Goal: Information Seeking & Learning: Get advice/opinions

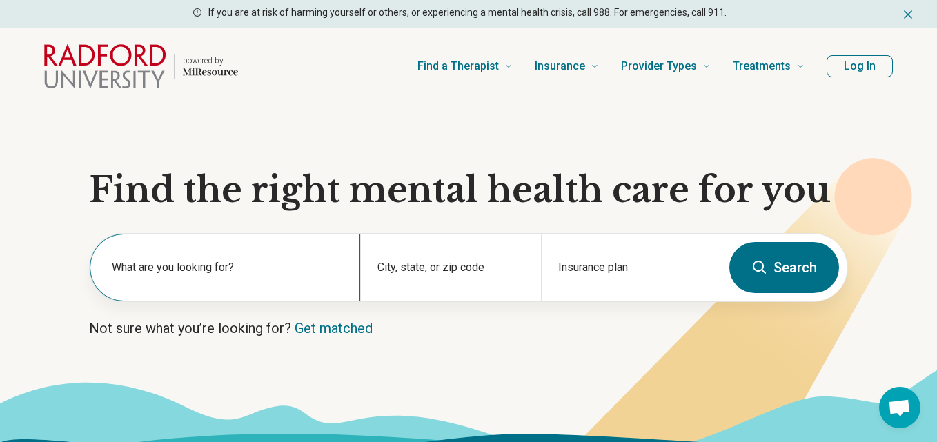
click at [219, 266] on label "What are you looking for?" at bounding box center [228, 267] width 232 height 17
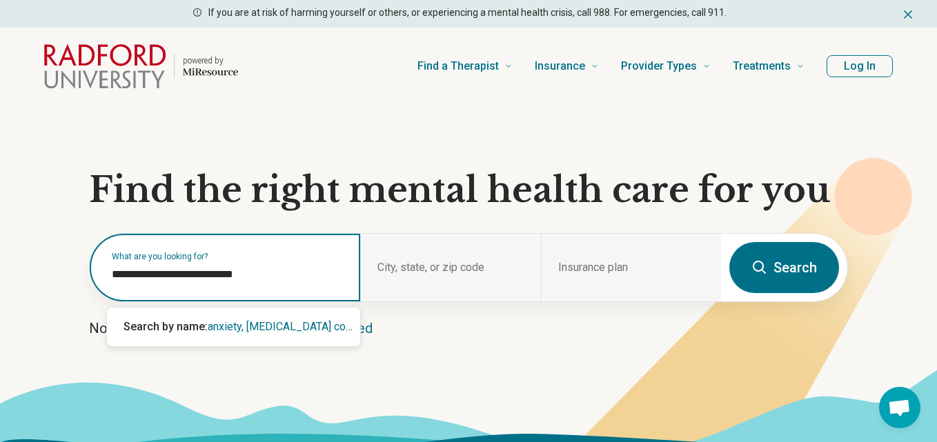
type input "**********"
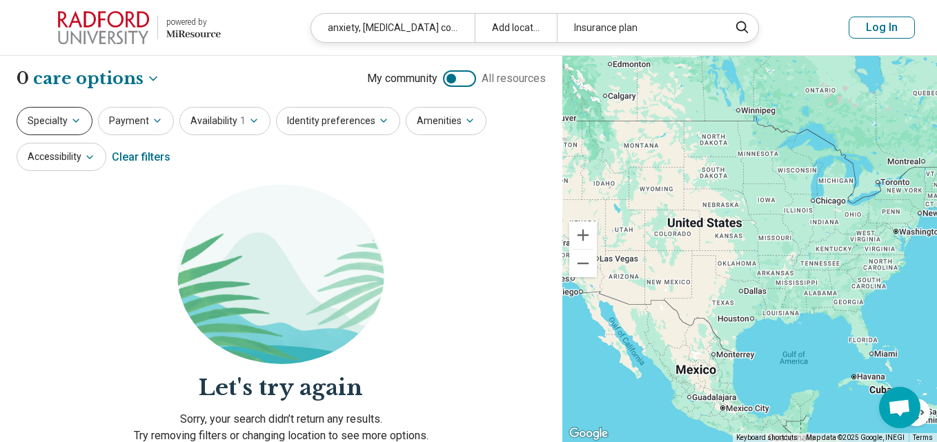
click at [48, 123] on button "Specialty" at bounding box center [55, 121] width 76 height 28
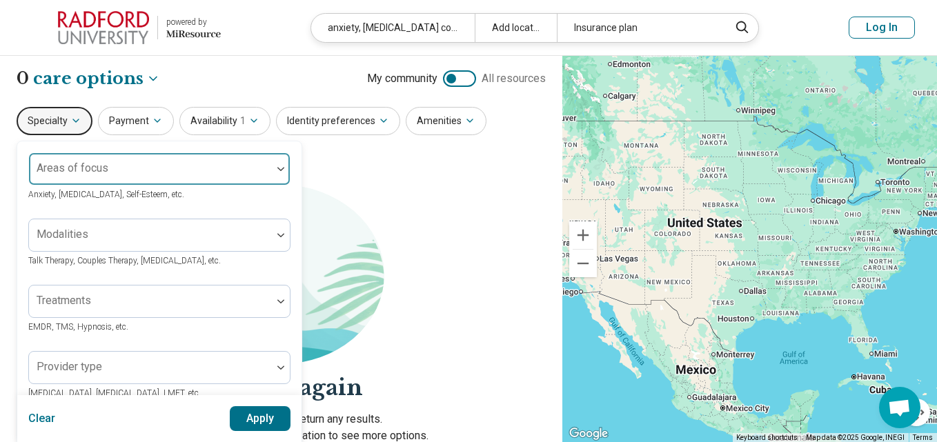
click at [281, 169] on img at bounding box center [280, 169] width 7 height 4
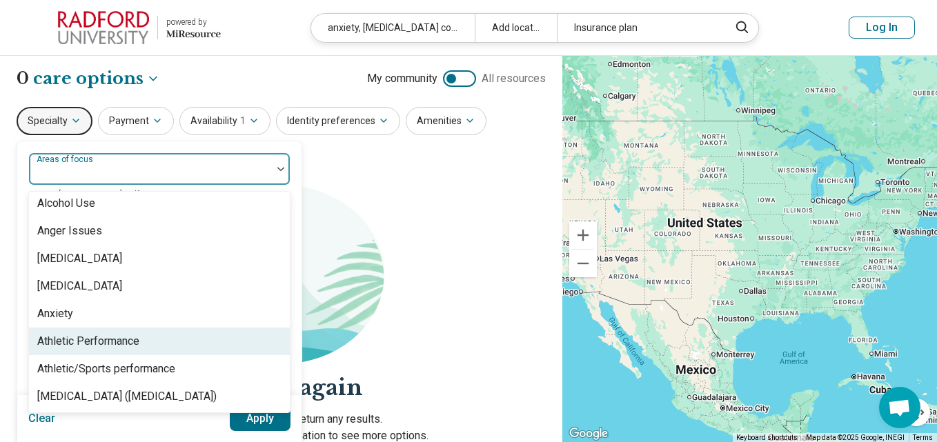
scroll to position [124, 0]
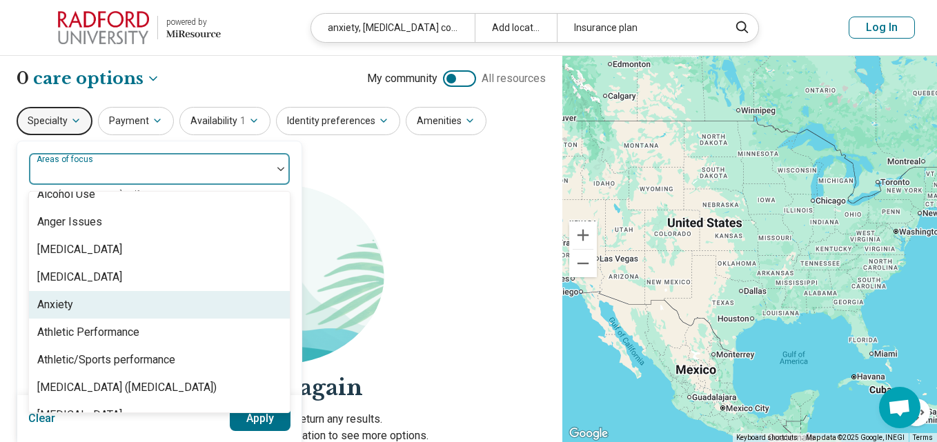
click at [65, 306] on div "Anxiety" at bounding box center [55, 305] width 36 height 17
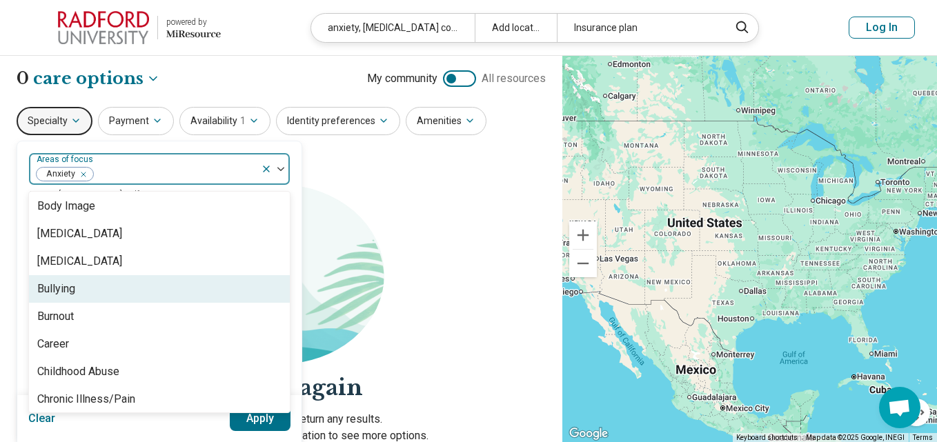
scroll to position [419, 0]
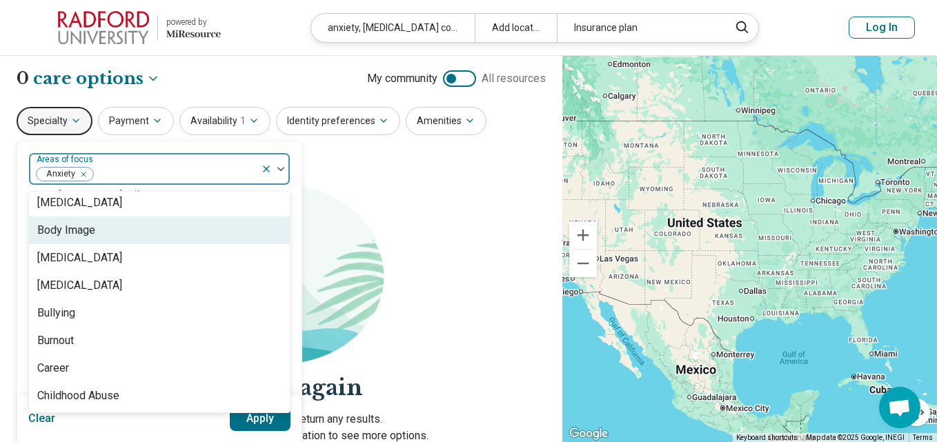
click at [82, 232] on div "Body Image" at bounding box center [66, 230] width 58 height 17
click at [122, 230] on div "[MEDICAL_DATA]" at bounding box center [79, 230] width 85 height 17
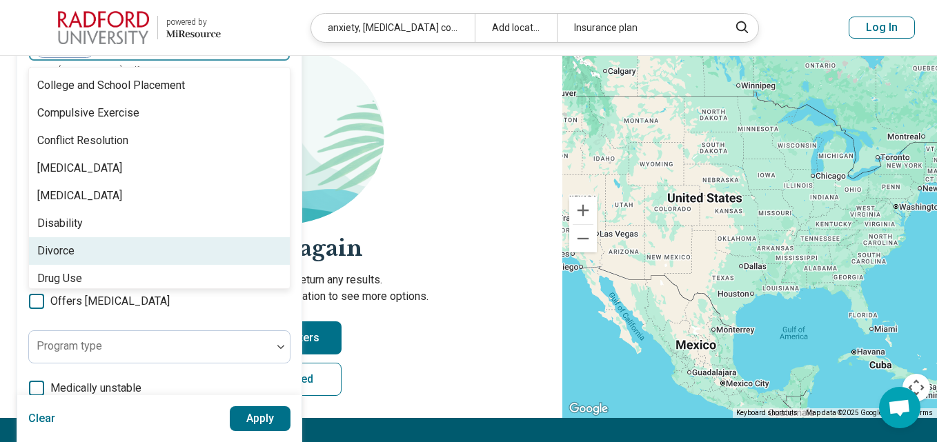
scroll to position [642, 0]
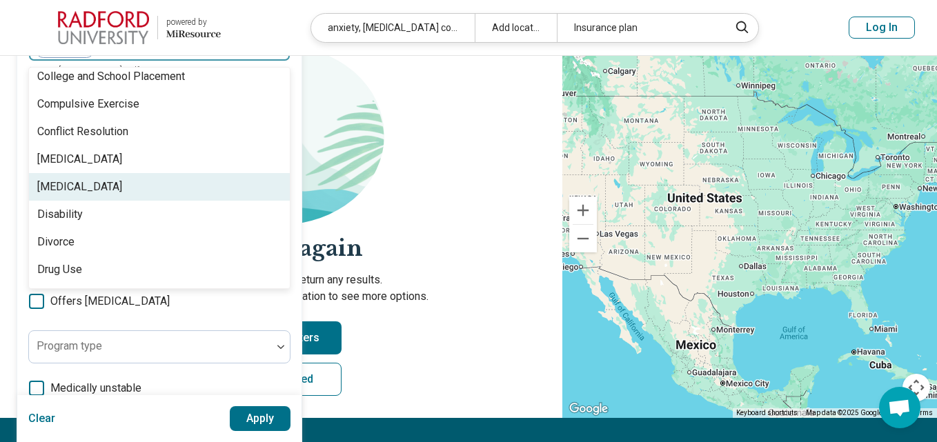
click at [74, 189] on div "[MEDICAL_DATA]" at bounding box center [79, 187] width 85 height 17
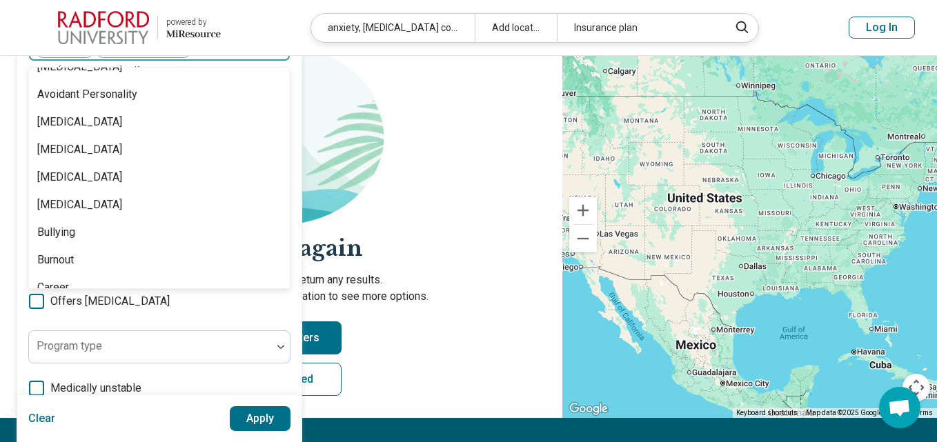
scroll to position [320, 0]
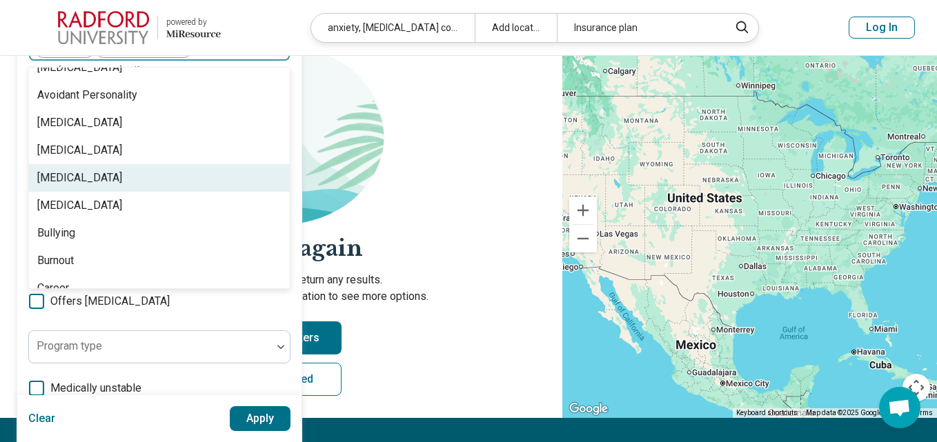
click at [99, 178] on div "[MEDICAL_DATA]" at bounding box center [79, 178] width 85 height 17
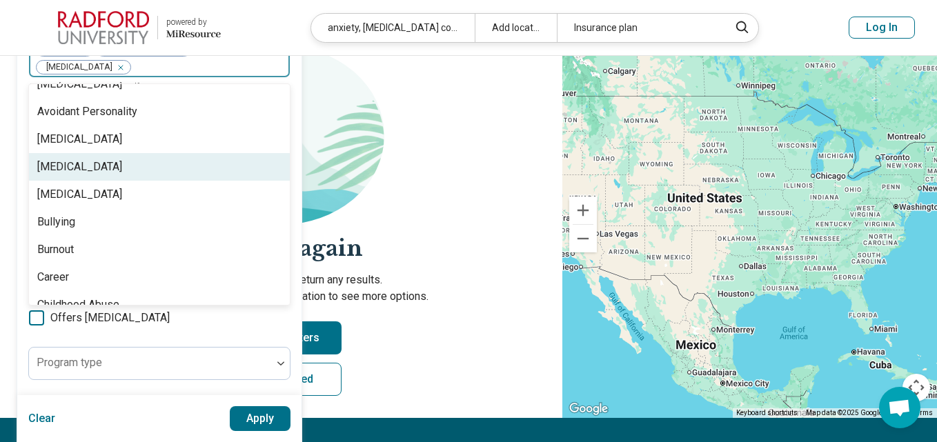
click at [265, 421] on button "Apply" at bounding box center [260, 418] width 61 height 25
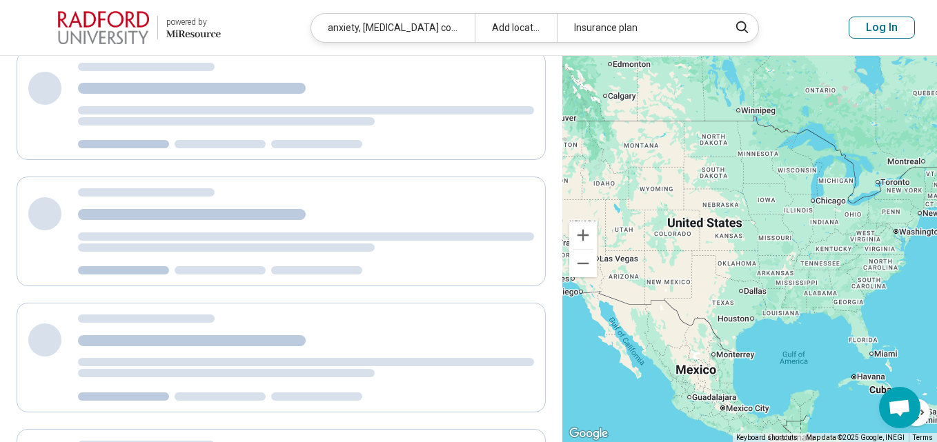
scroll to position [0, 0]
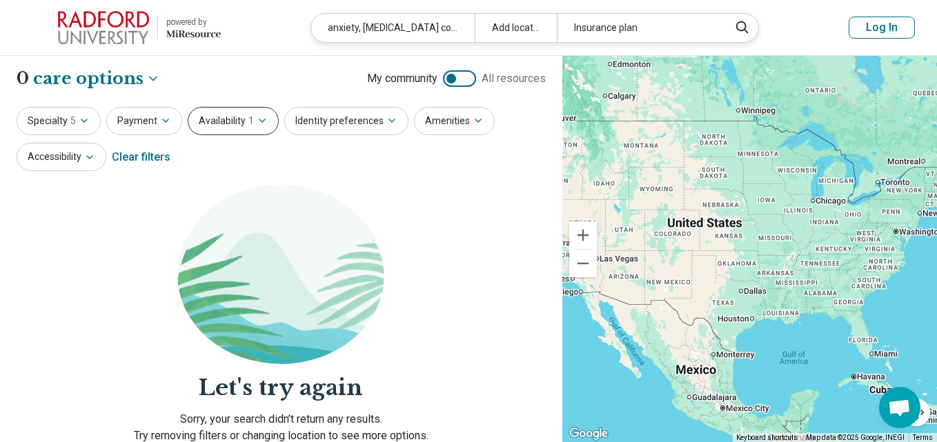
click at [257, 123] on icon "button" at bounding box center [262, 120] width 11 height 11
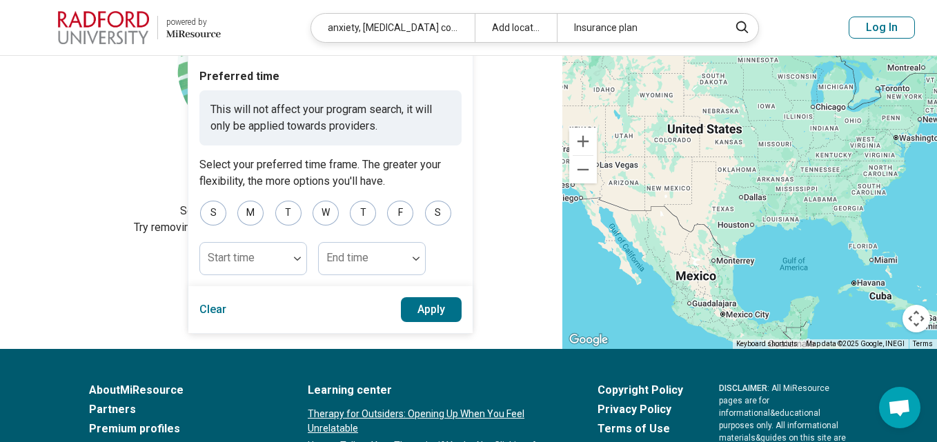
scroll to position [209, 0]
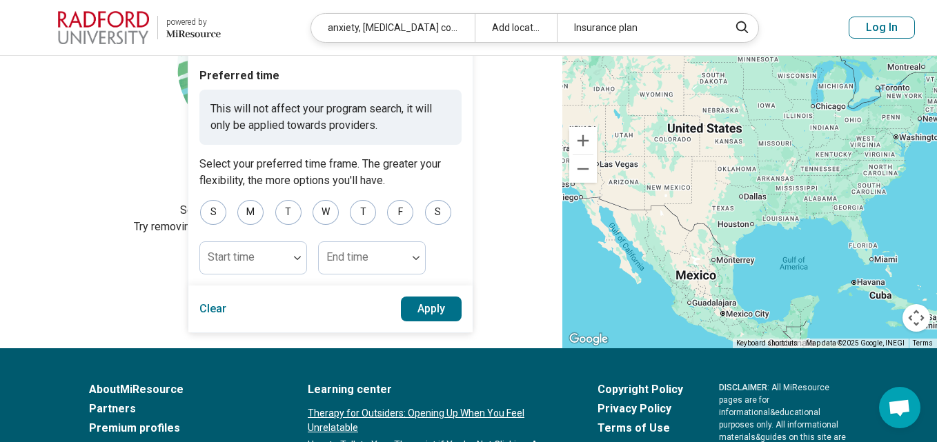
click at [428, 308] on button "Apply" at bounding box center [431, 309] width 61 height 25
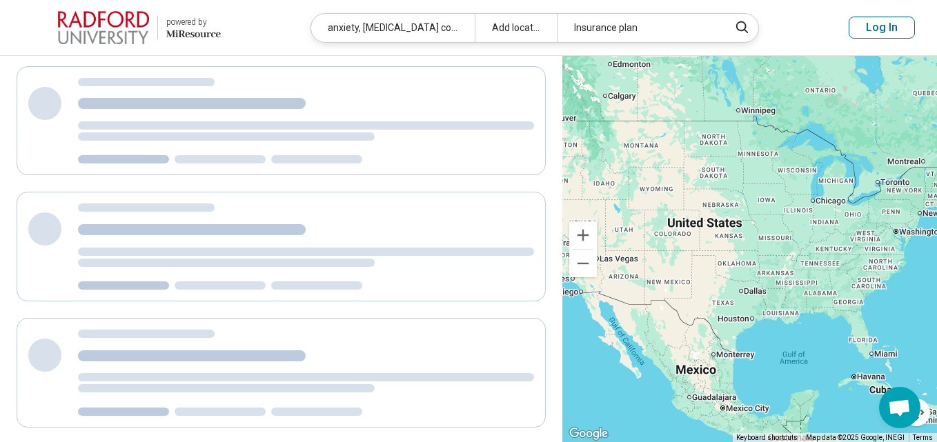
scroll to position [0, 0]
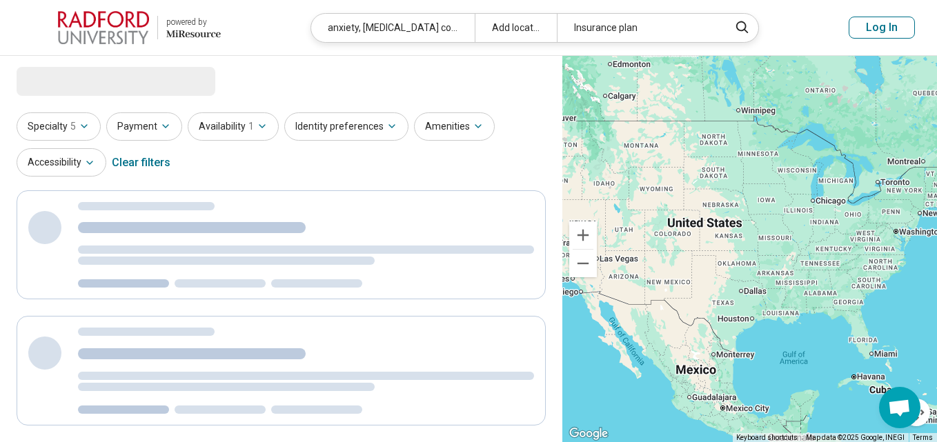
select select "***"
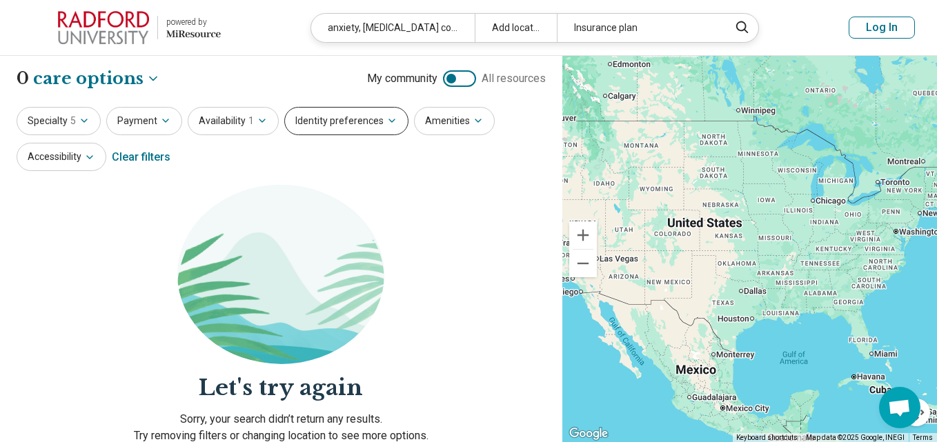
click at [386, 119] on icon "button" at bounding box center [391, 120] width 11 height 11
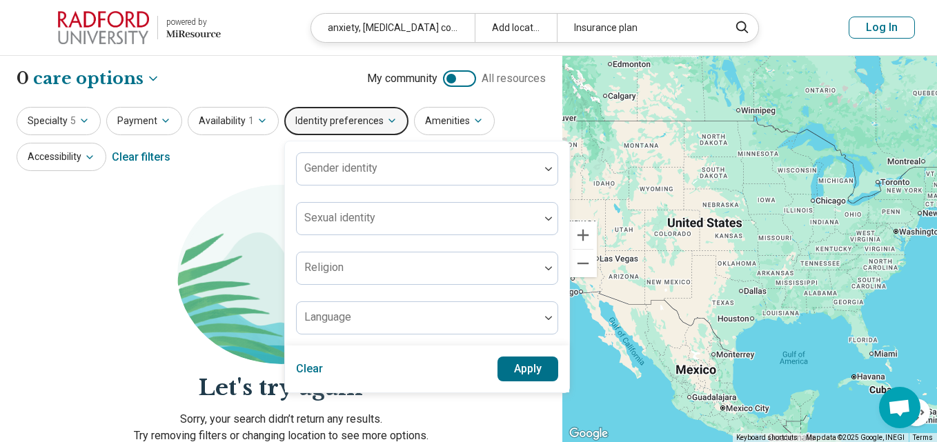
click at [522, 120] on div "Specialty 5 Payment Availability 1 Identity preferences Gender identity Sexual …" at bounding box center [281, 140] width 529 height 67
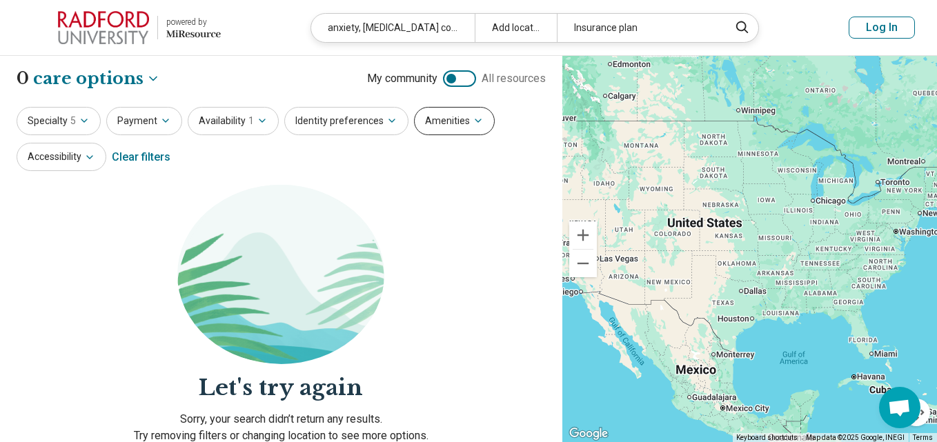
click at [475, 121] on icon "button" at bounding box center [478, 120] width 6 height 3
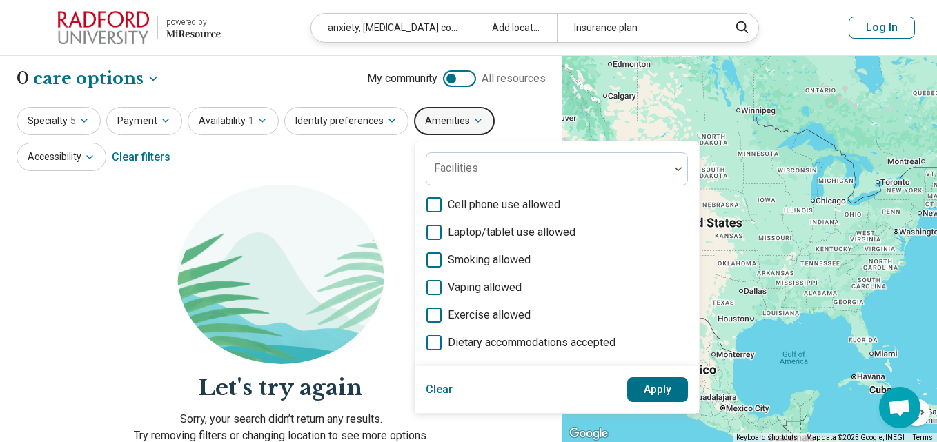
click at [372, 194] on section "Let's try again Sorry, your search didn’t return any results. Try removing filt…" at bounding box center [281, 371] width 529 height 373
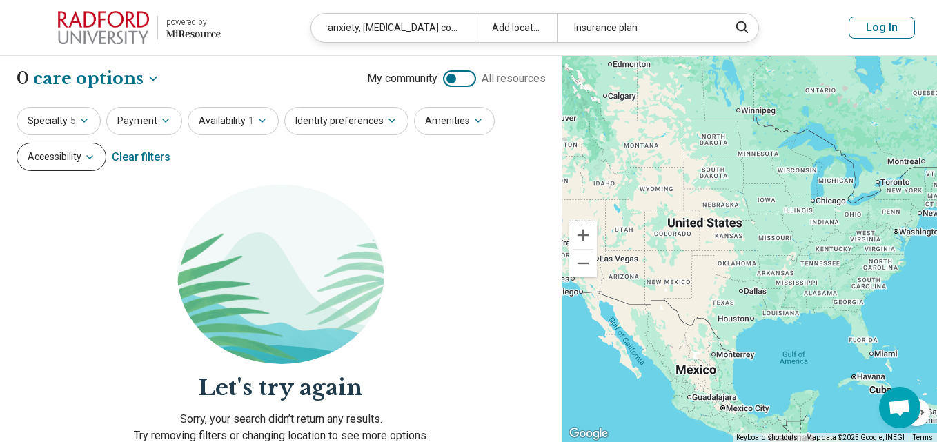
click at [89, 159] on icon "button" at bounding box center [89, 157] width 11 height 11
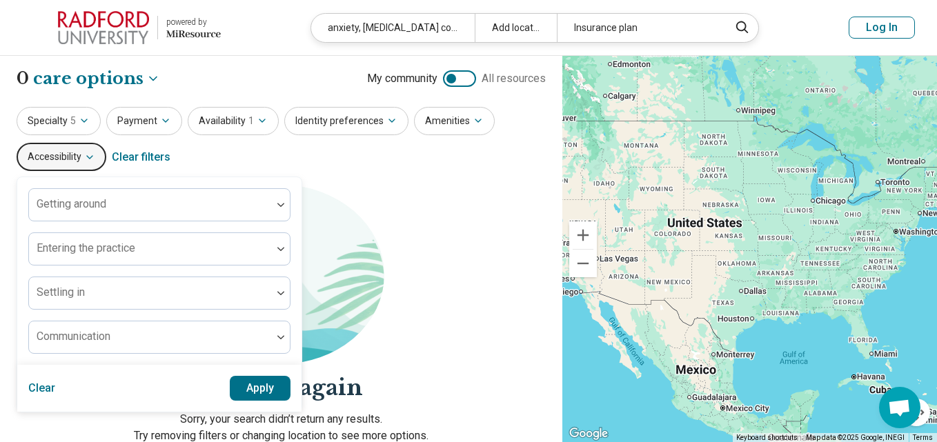
click at [366, 175] on div "**********" at bounding box center [281, 306] width 562 height 501
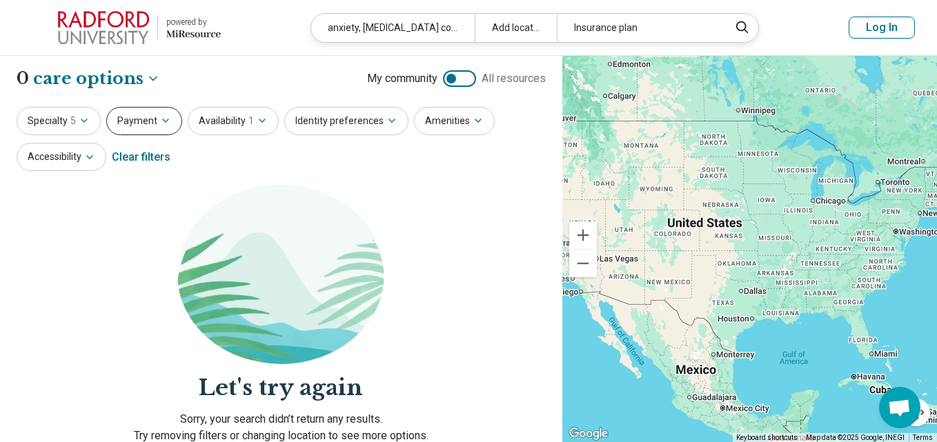
click at [165, 121] on icon "button" at bounding box center [165, 120] width 11 height 11
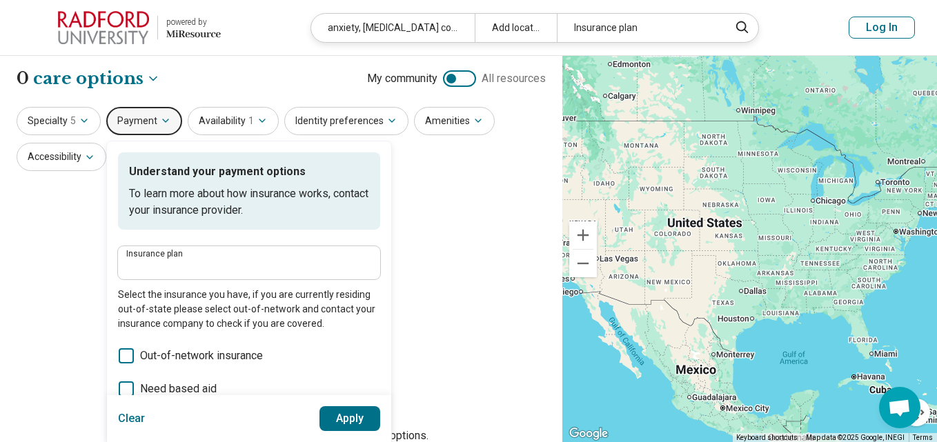
click at [259, 256] on label "Insurance plan" at bounding box center [249, 254] width 246 height 8
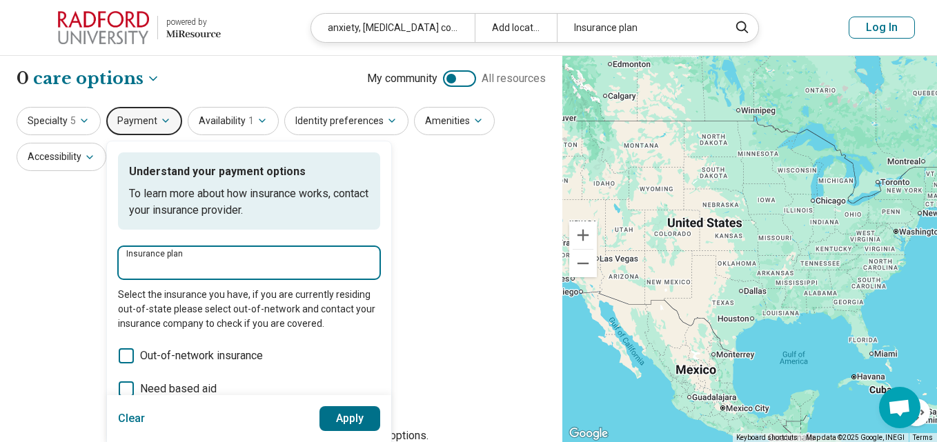
click at [259, 259] on input "Insurance plan" at bounding box center [249, 267] width 246 height 17
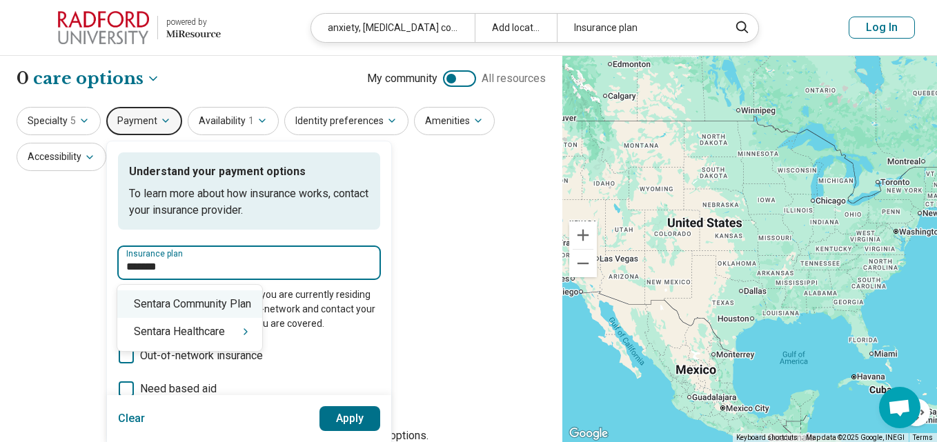
type input "*******"
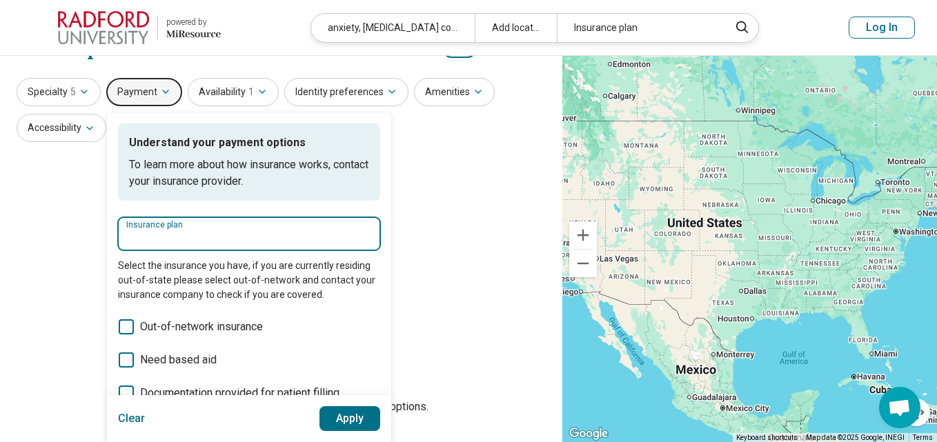
scroll to position [24, 0]
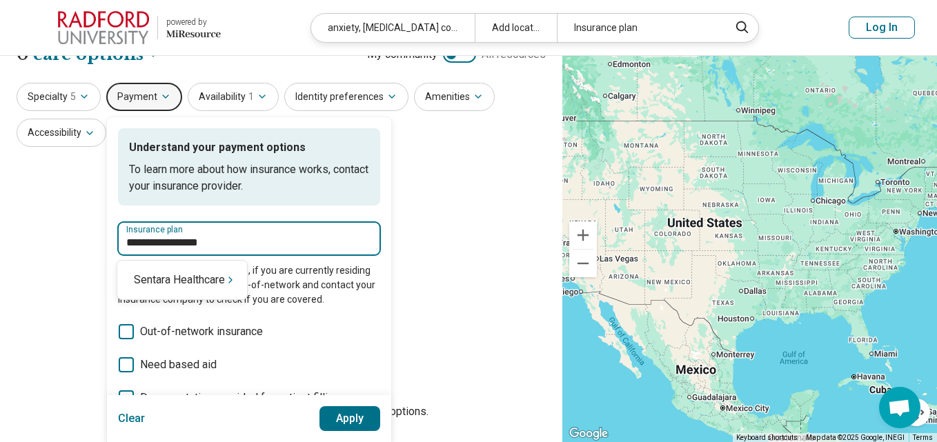
type input "**********"
click at [163, 279] on div "Sentara Healthcare" at bounding box center [182, 280] width 130 height 28
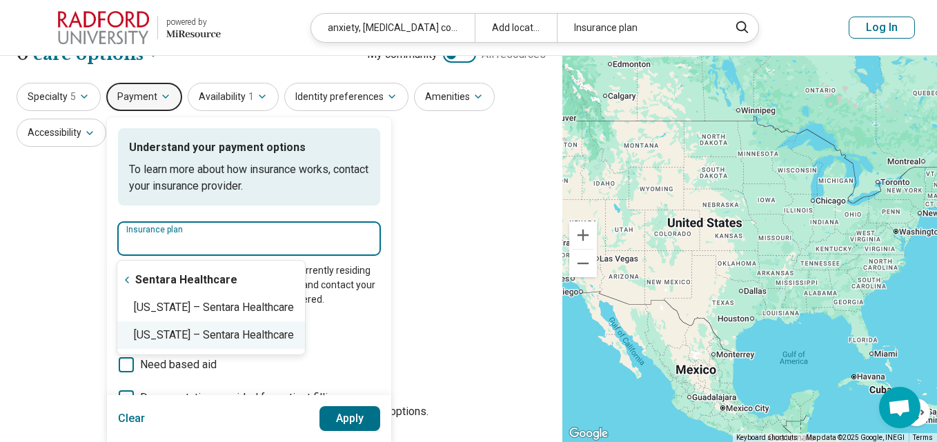
click at [157, 337] on div "Virginia – Sentara Healthcare" at bounding box center [211, 335] width 188 height 28
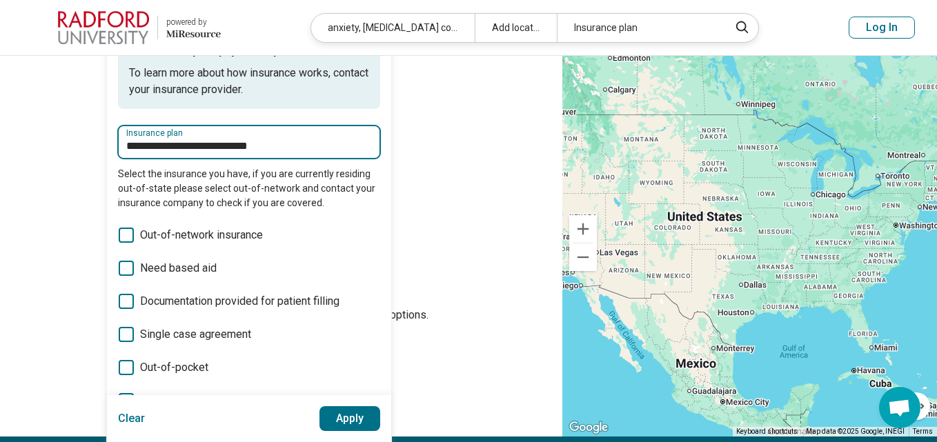
scroll to position [117, 0]
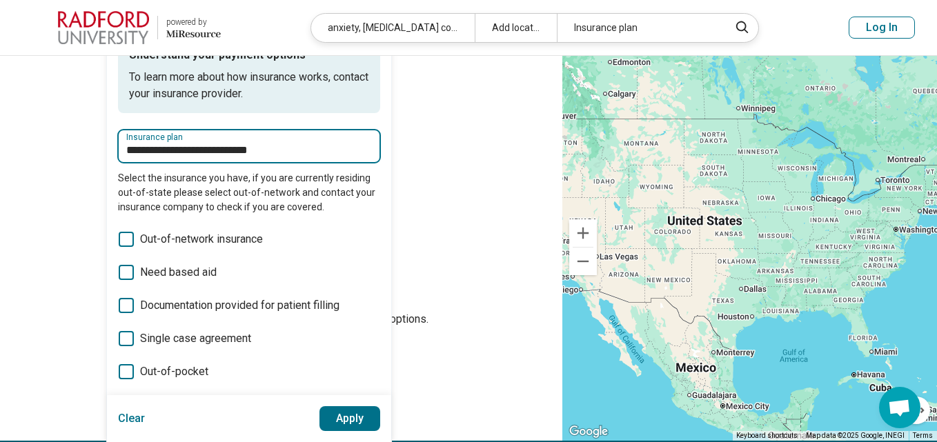
type input "**********"
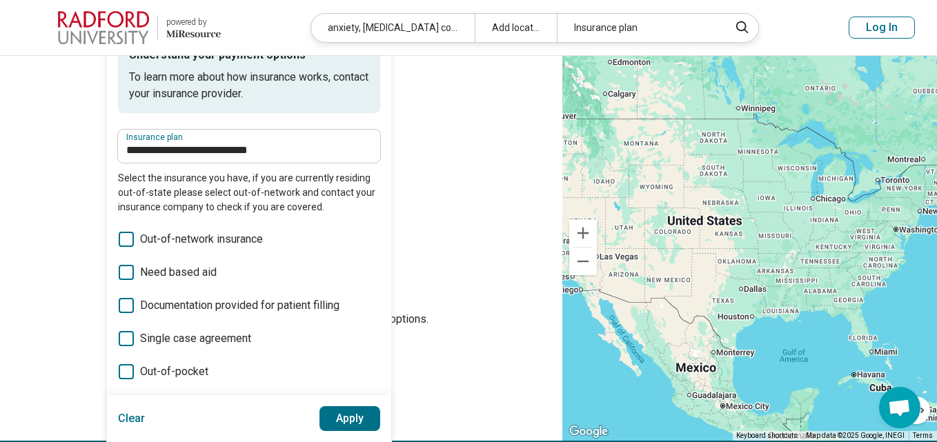
click at [348, 417] on button "Apply" at bounding box center [349, 418] width 61 height 25
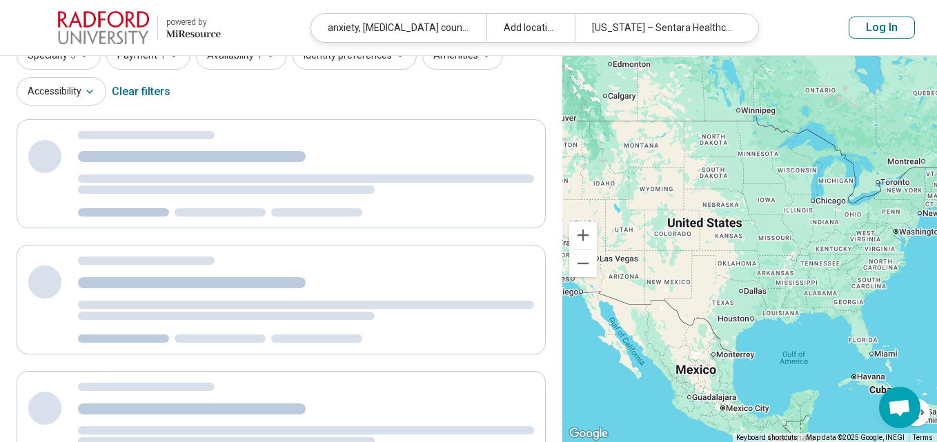
scroll to position [0, 0]
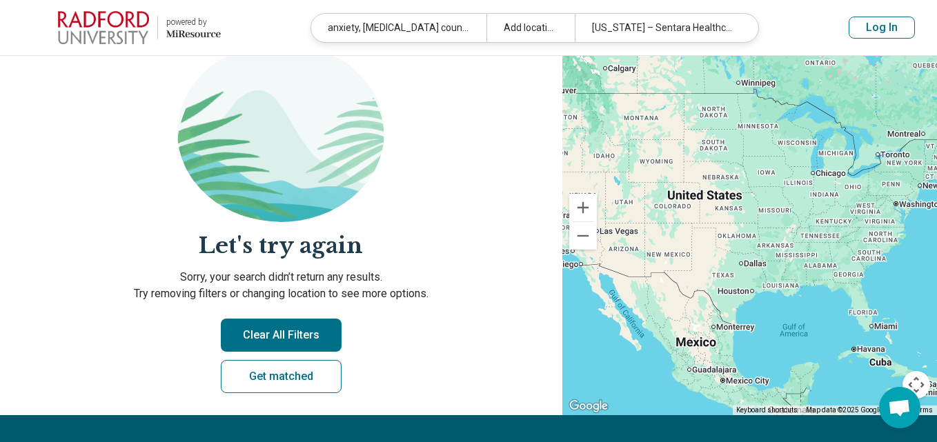
scroll to position [157, 0]
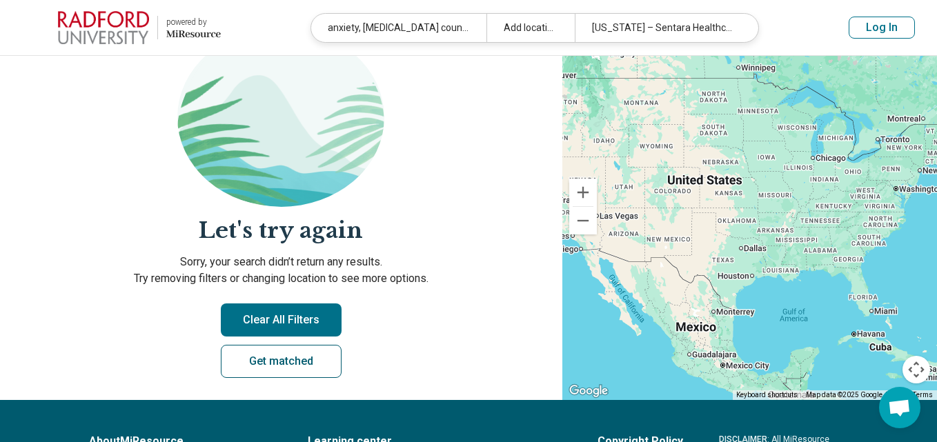
click at [289, 364] on link "Get matched" at bounding box center [281, 361] width 121 height 33
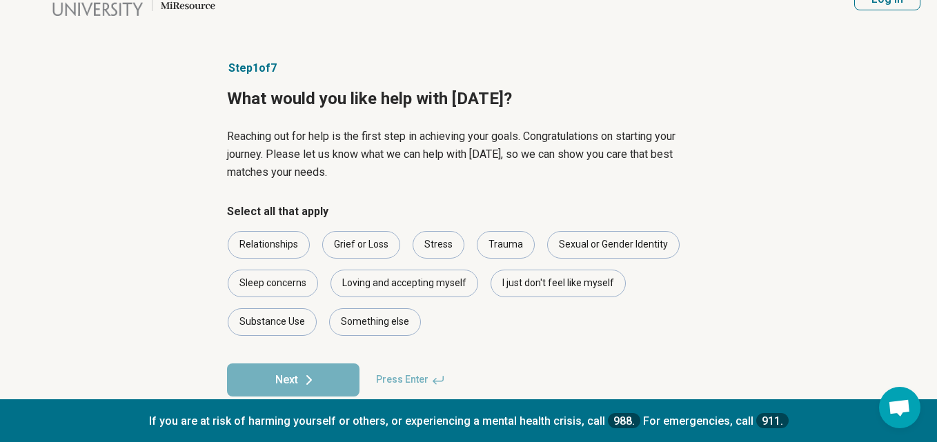
scroll to position [59, 0]
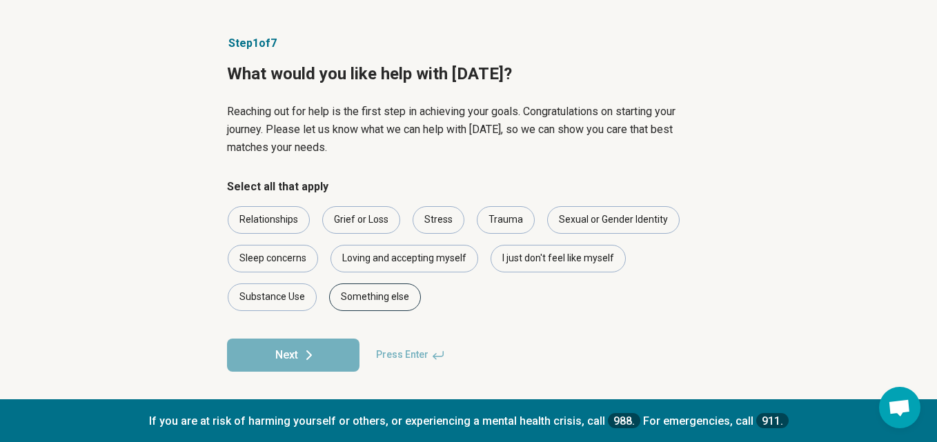
click at [370, 301] on div "Something else" at bounding box center [375, 297] width 92 height 28
click at [299, 359] on button "Next" at bounding box center [293, 355] width 132 height 33
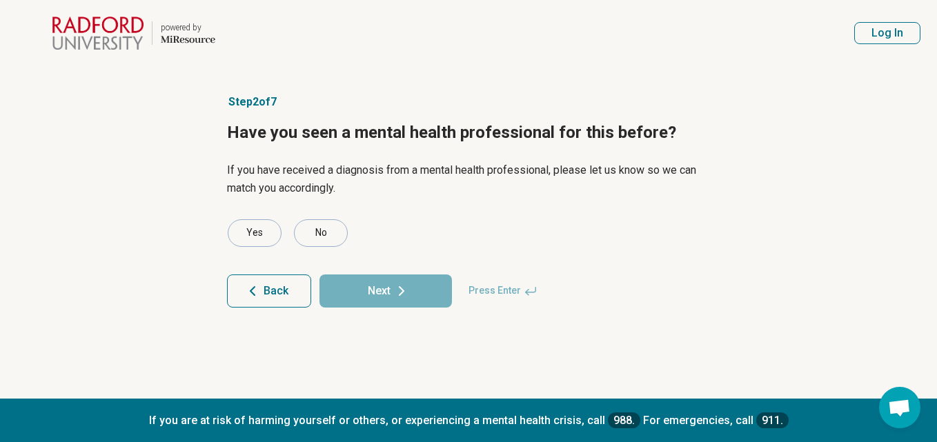
scroll to position [0, 0]
click at [252, 238] on div "Yes" at bounding box center [255, 233] width 54 height 28
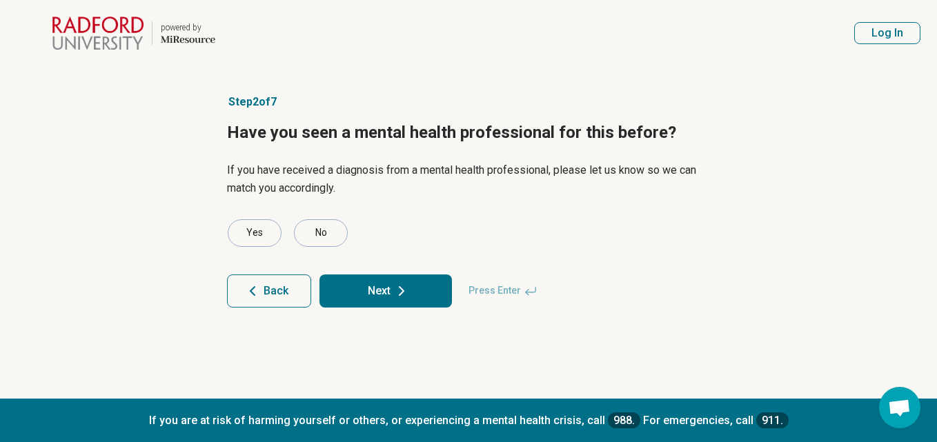
click at [373, 292] on button "Next" at bounding box center [385, 291] width 132 height 33
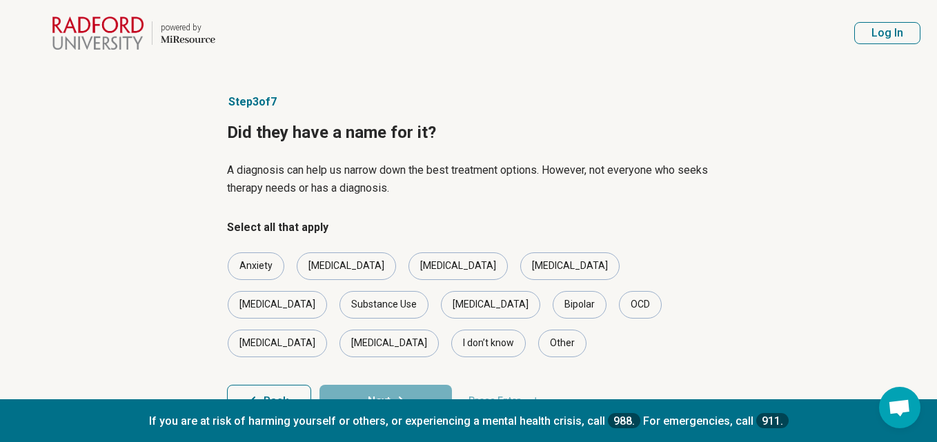
scroll to position [8, 0]
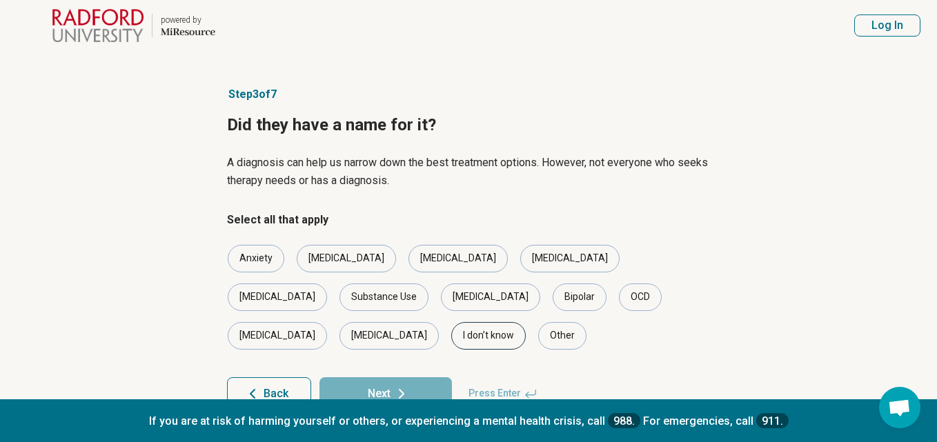
click at [526, 322] on div "I don’t know" at bounding box center [488, 336] width 74 height 28
click at [384, 377] on button "Next" at bounding box center [385, 393] width 132 height 33
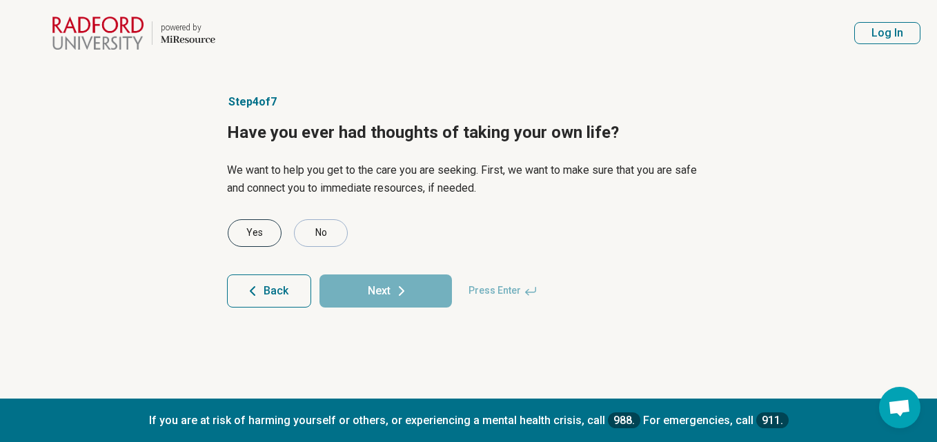
click at [250, 234] on div "Yes" at bounding box center [255, 233] width 54 height 28
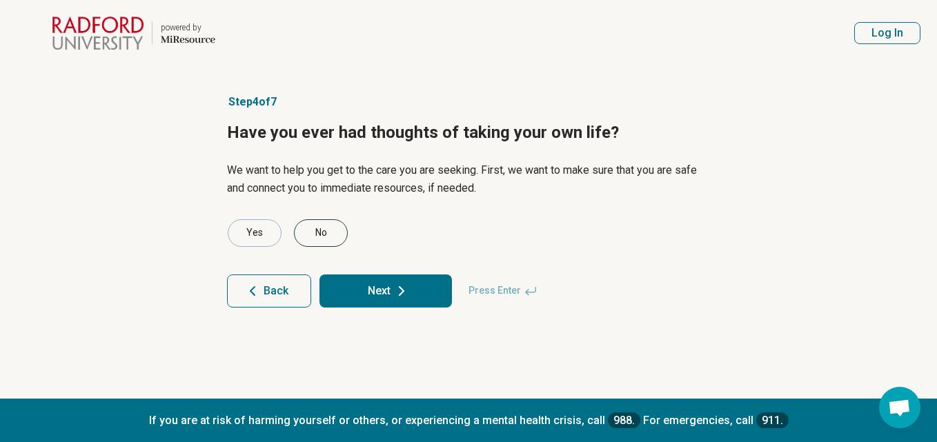
click at [317, 234] on div "No" at bounding box center [321, 233] width 54 height 28
click at [379, 291] on button "Next" at bounding box center [385, 291] width 132 height 33
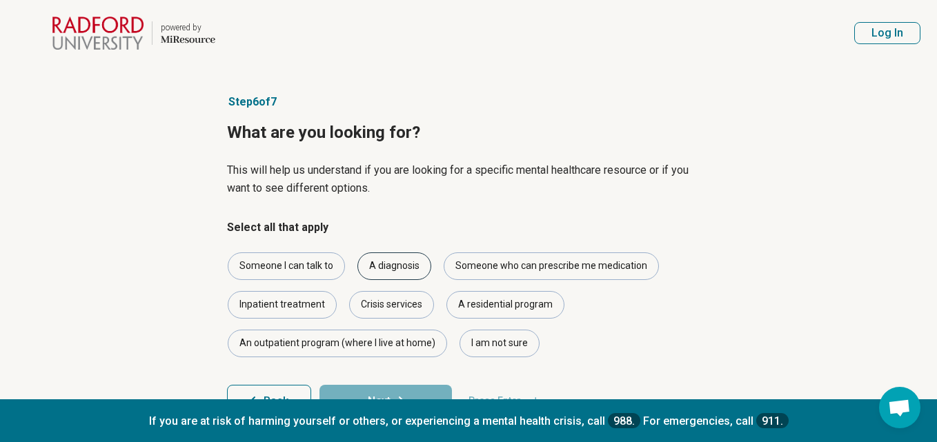
click at [388, 261] on div "A diagnosis" at bounding box center [394, 266] width 74 height 28
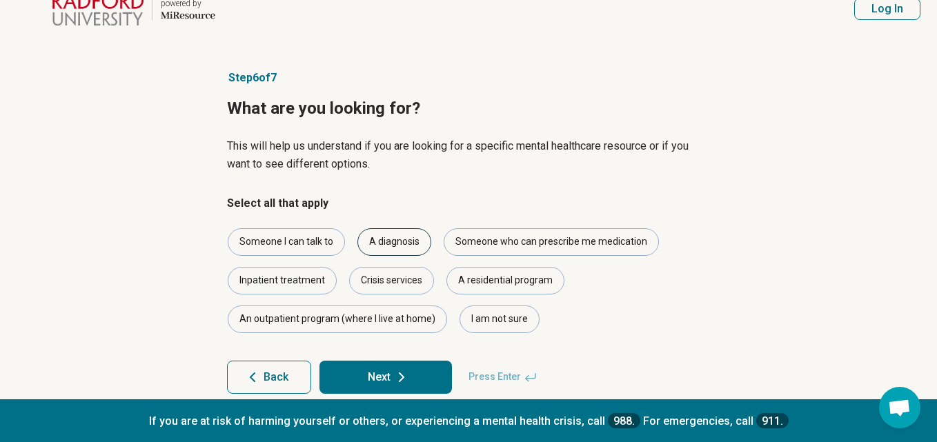
scroll to position [46, 0]
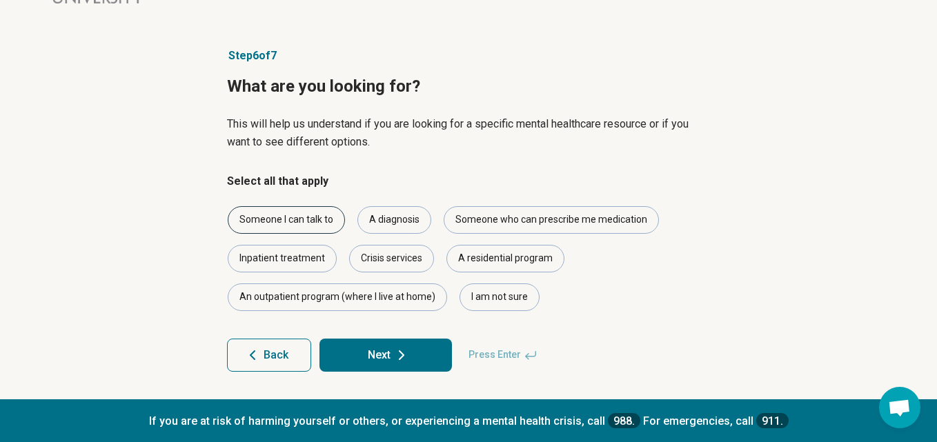
click at [314, 216] on div "Someone I can talk to" at bounding box center [286, 220] width 117 height 28
click at [381, 355] on button "Next" at bounding box center [385, 355] width 132 height 33
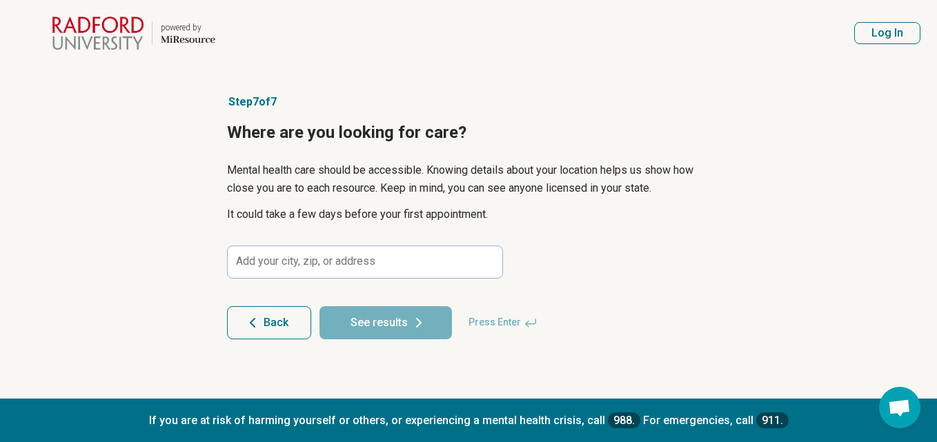
scroll to position [0, 0]
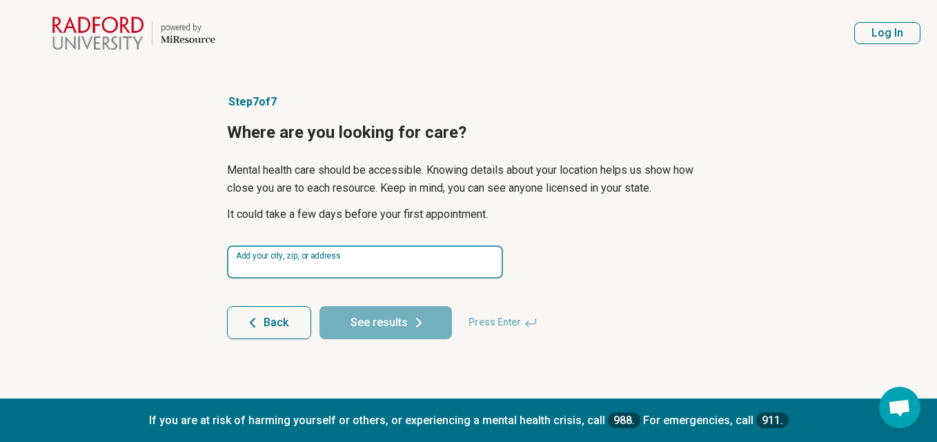
click at [295, 261] on input at bounding box center [365, 262] width 276 height 33
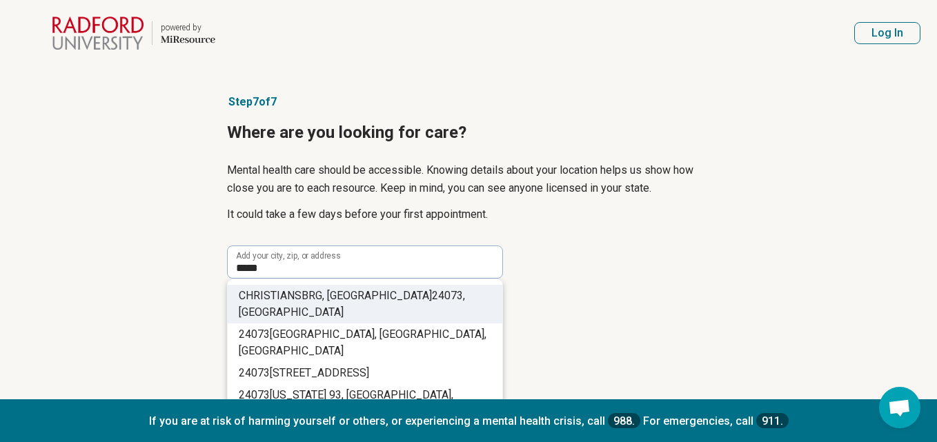
click at [315, 294] on span "CHRISTIANSBRG, VA" at bounding box center [335, 295] width 193 height 13
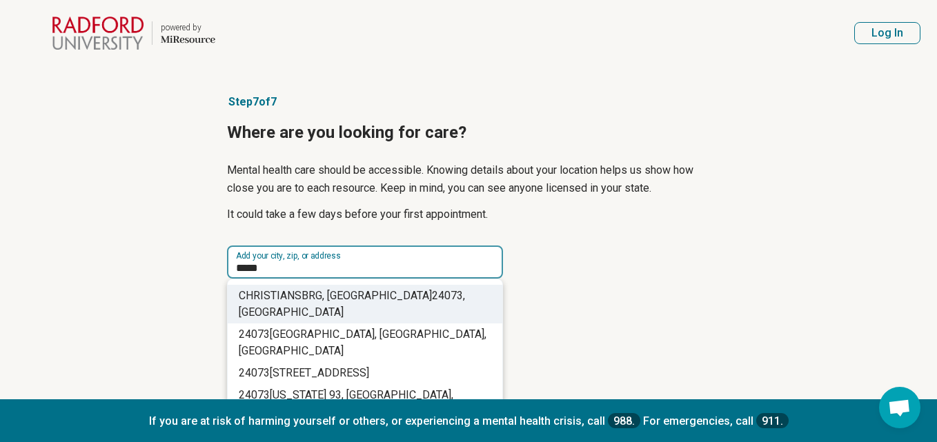
type input "**********"
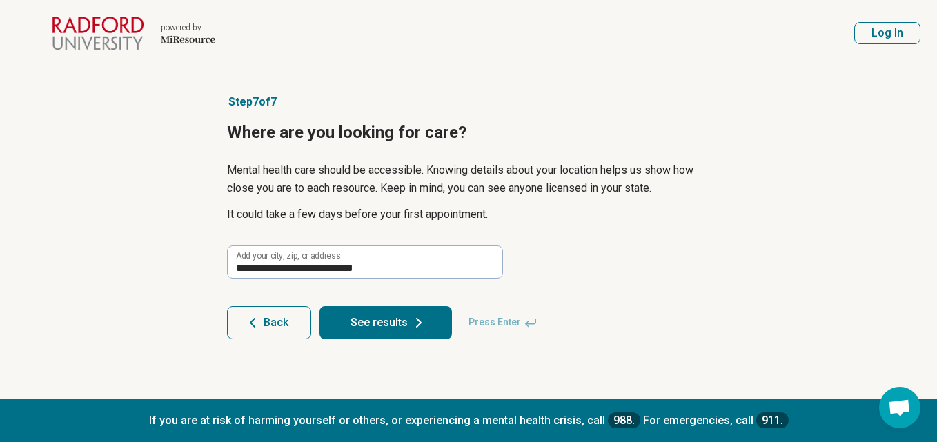
click at [386, 322] on button "See results" at bounding box center [385, 322] width 132 height 33
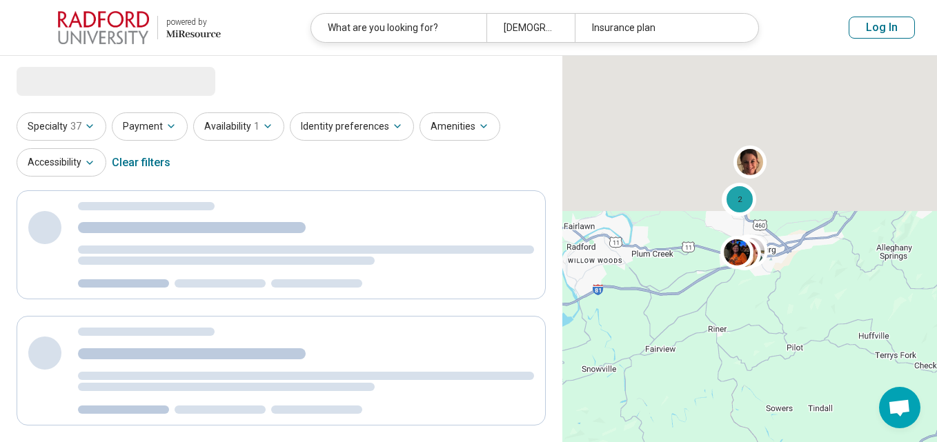
select select "***"
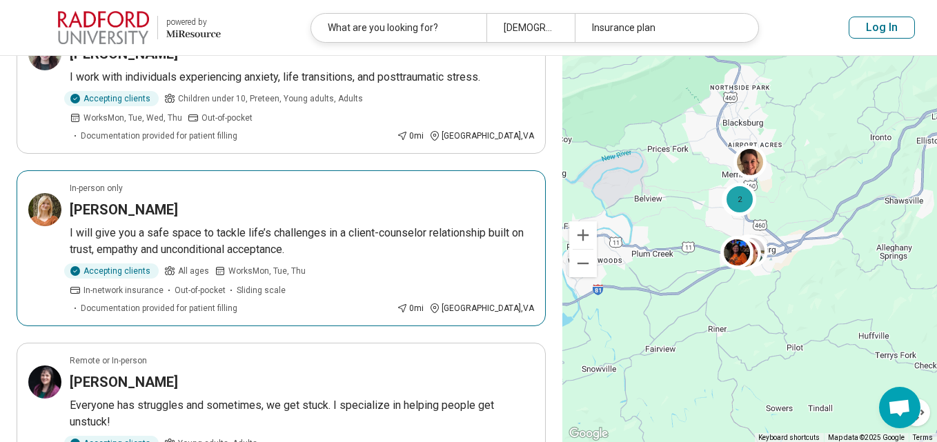
scroll to position [172, 0]
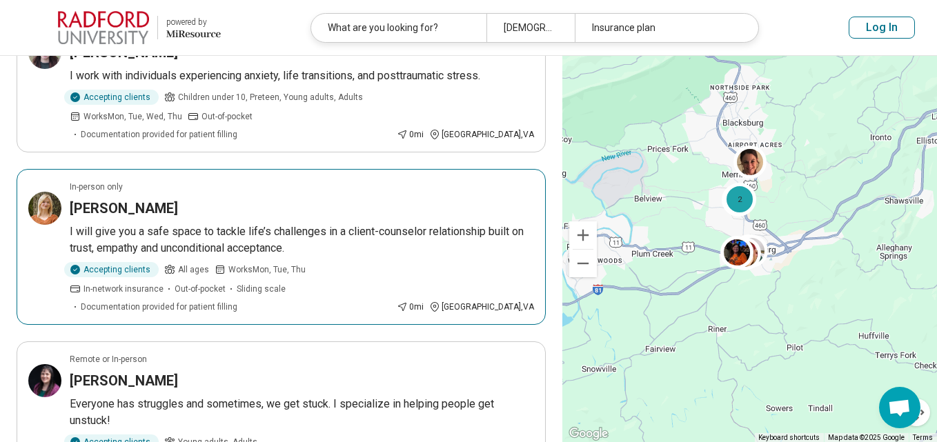
click at [163, 283] on span "In-network insurance" at bounding box center [123, 289] width 80 height 12
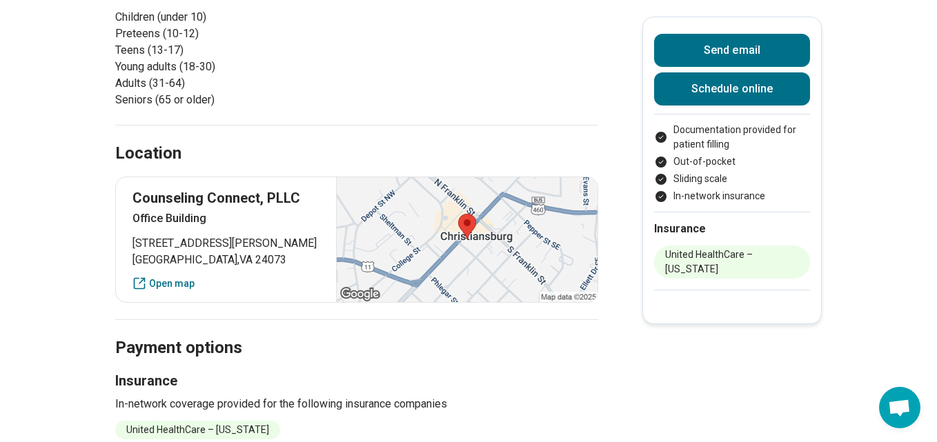
scroll to position [621, 0]
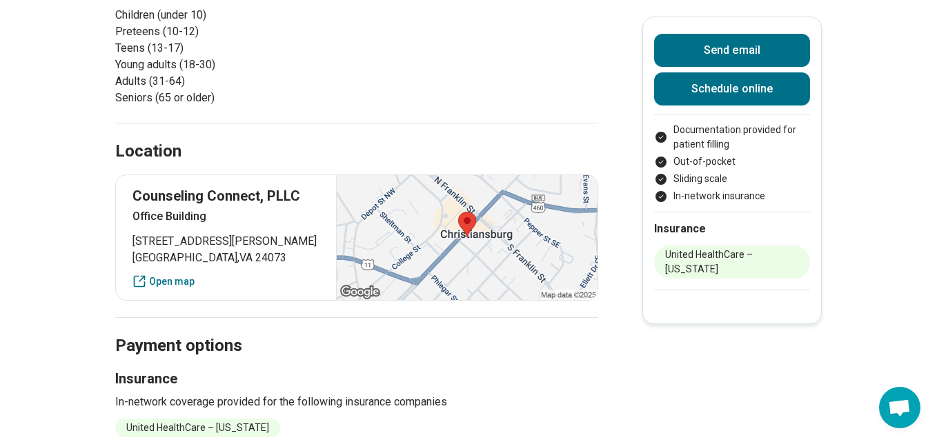
click at [57, 275] on main "[PERSON_NAME] (Elle) [PERSON_NAME] Accepting clients Updated 30+ days ago I wil…" at bounding box center [468, 52] width 937 height 1236
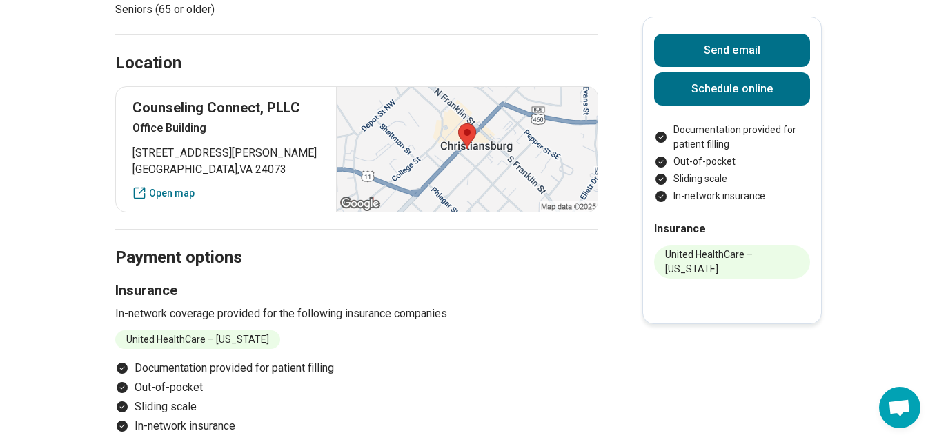
scroll to position [708, 0]
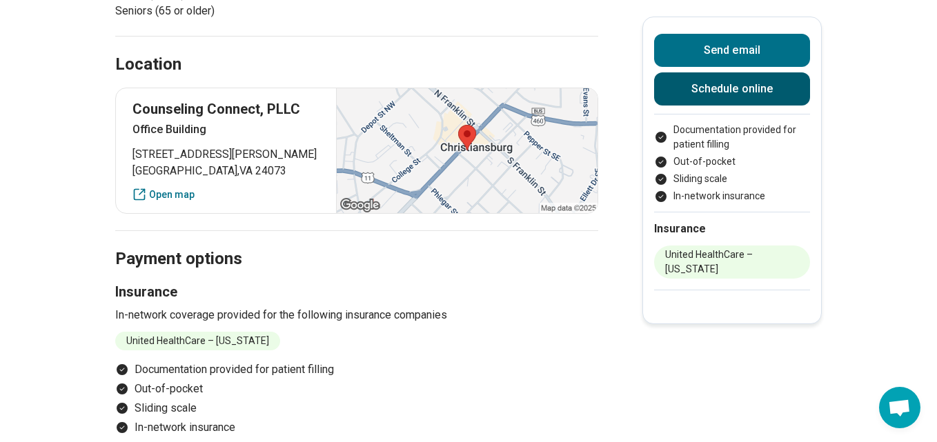
click at [708, 85] on link "Schedule online" at bounding box center [732, 88] width 156 height 33
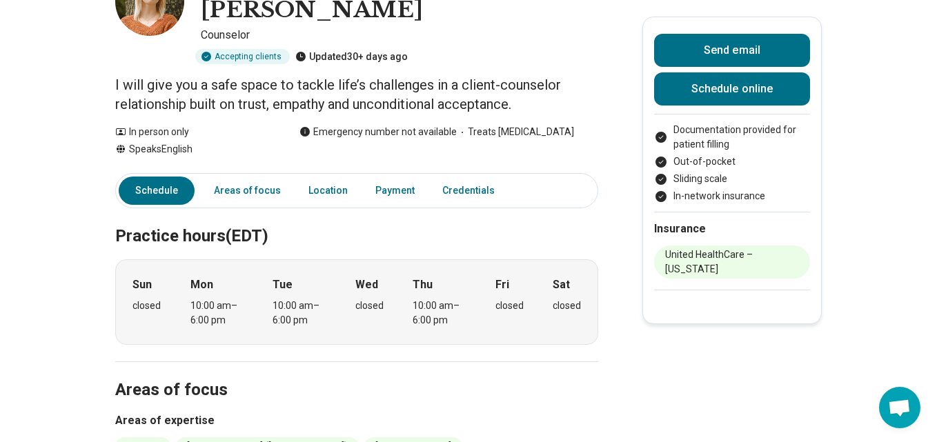
scroll to position [0, 0]
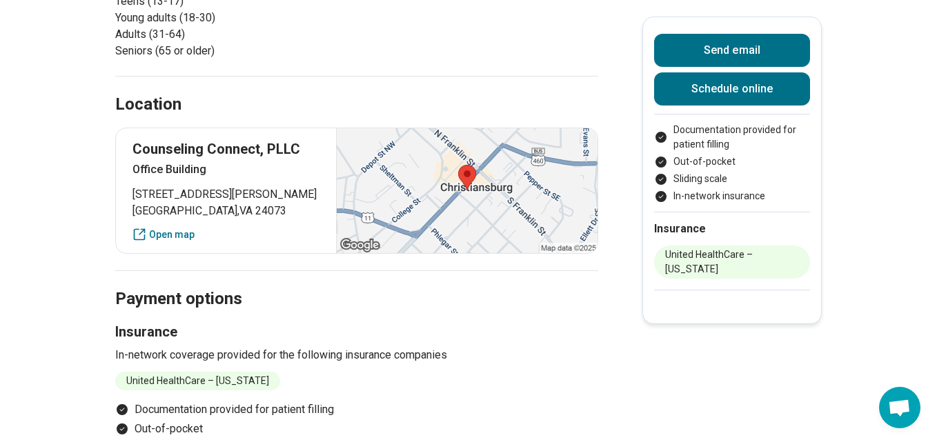
scroll to position [669, 0]
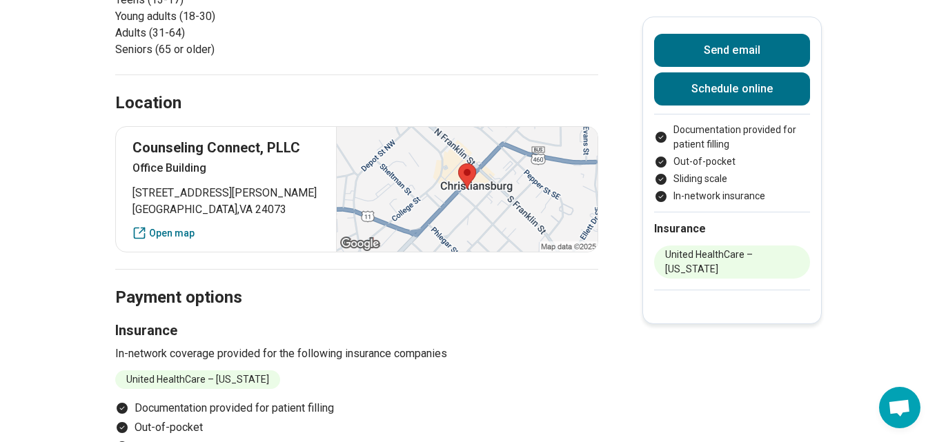
click at [475, 143] on div at bounding box center [466, 189] width 261 height 125
click at [158, 226] on link "Open map" at bounding box center [225, 233] width 187 height 14
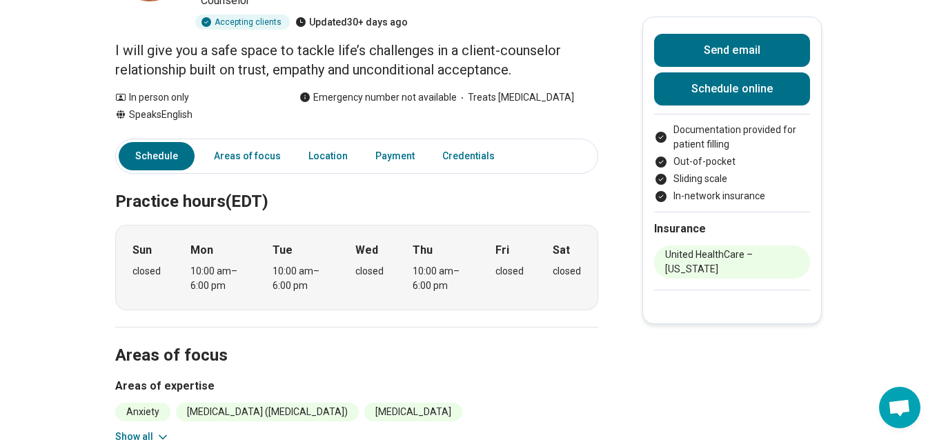
scroll to position [0, 0]
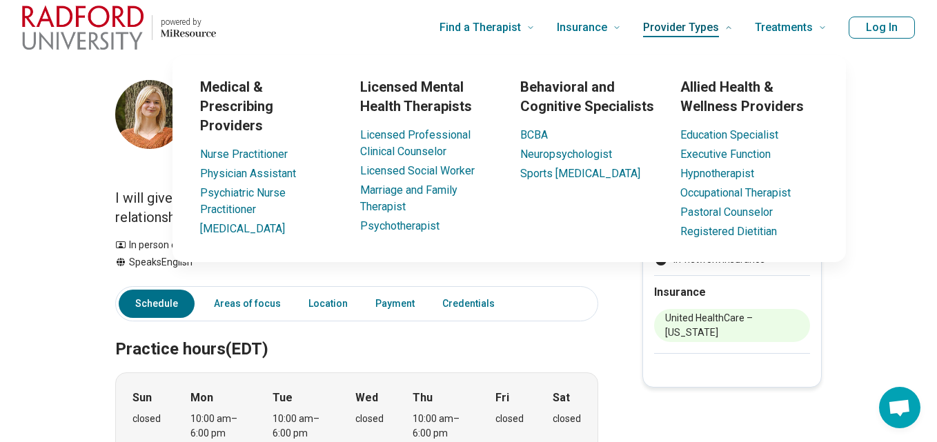
click at [685, 30] on span "Provider Types" at bounding box center [681, 27] width 76 height 19
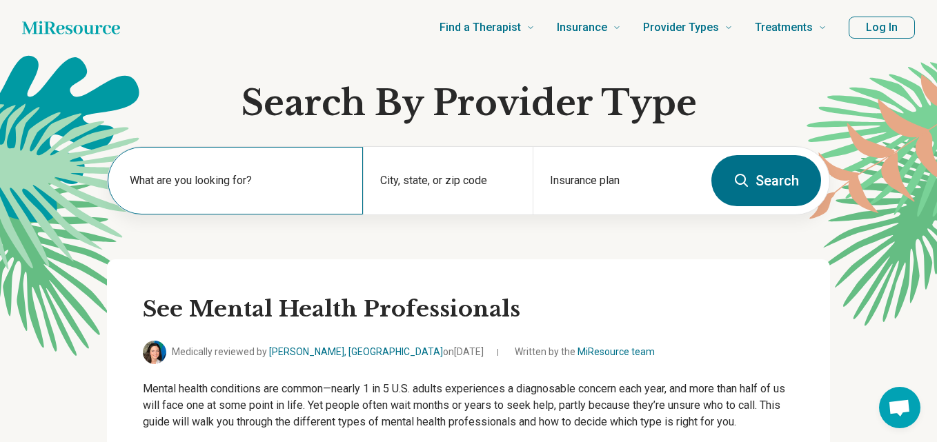
click at [255, 174] on label "What are you looking for?" at bounding box center [238, 180] width 217 height 17
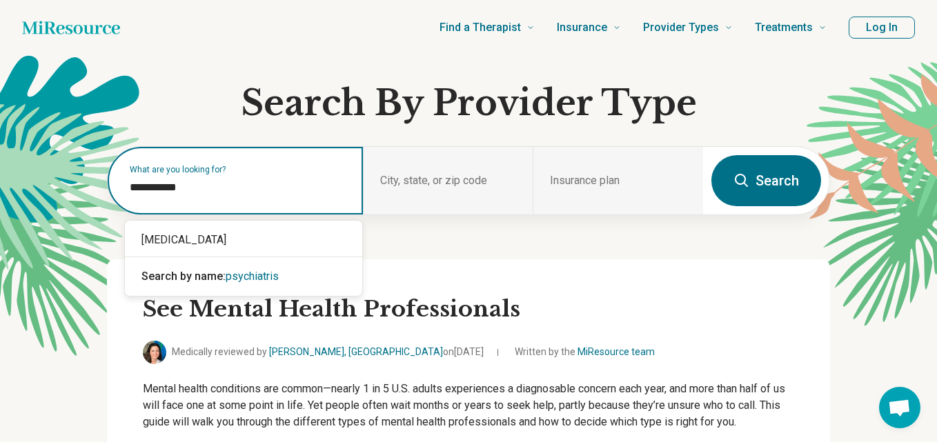
type input "**********"
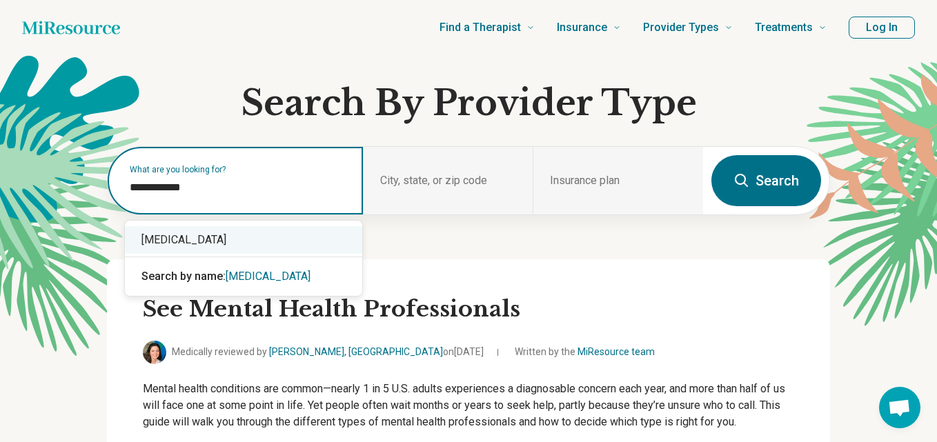
click at [213, 241] on div "[MEDICAL_DATA]" at bounding box center [243, 240] width 237 height 28
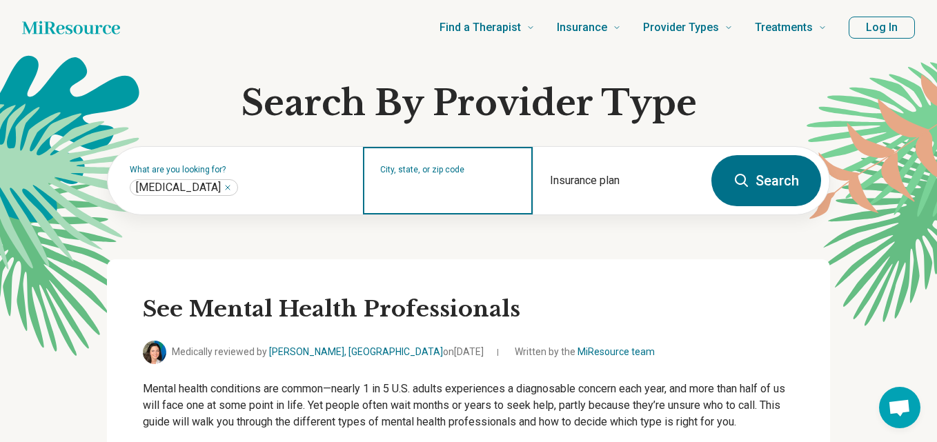
click at [450, 183] on input "City, state, or zip code" at bounding box center [448, 189] width 137 height 17
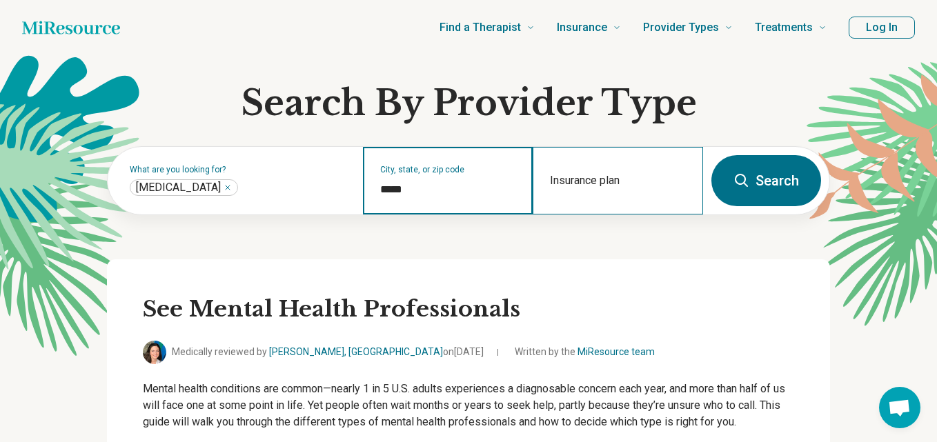
type input "*****"
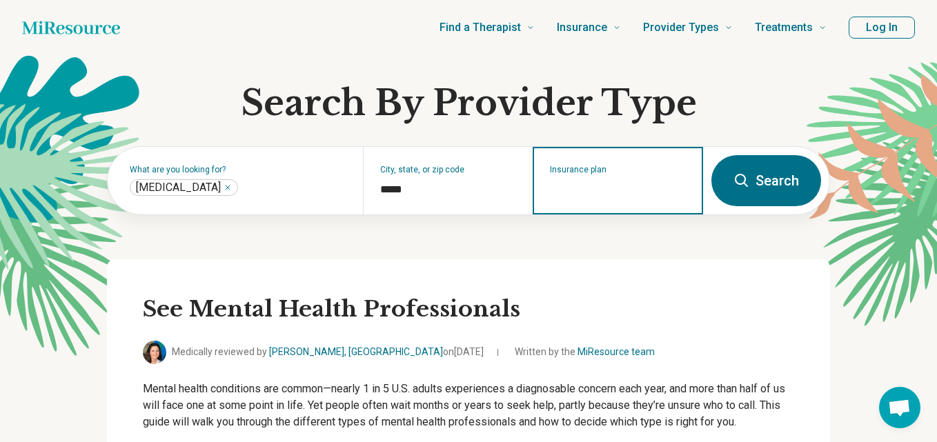
click at [604, 184] on input "Insurance plan" at bounding box center [618, 189] width 137 height 17
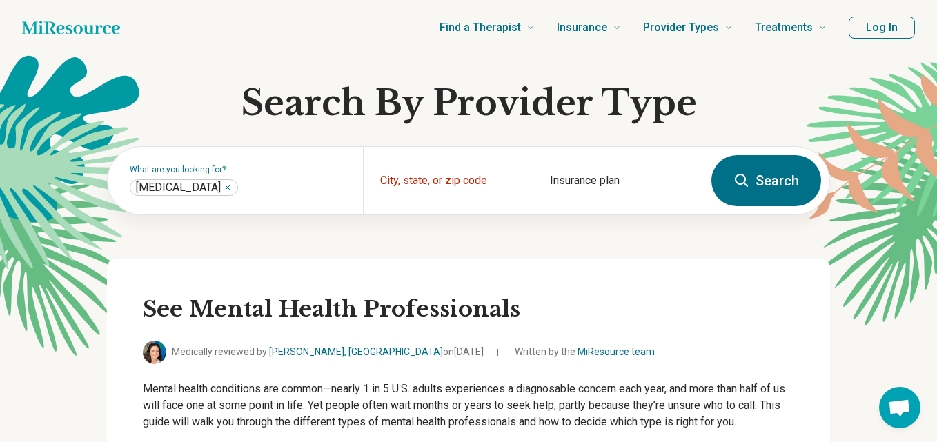
click at [601, 229] on div "What are you looking for? City, state, or zip code Insurance plan Insurance pla…" at bounding box center [468, 202] width 723 height 113
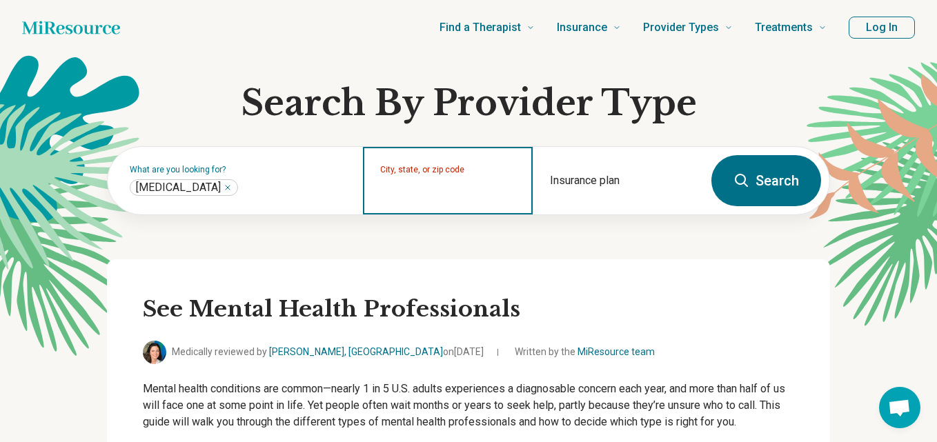
click at [457, 185] on input "City, state, or zip code" at bounding box center [448, 189] width 137 height 17
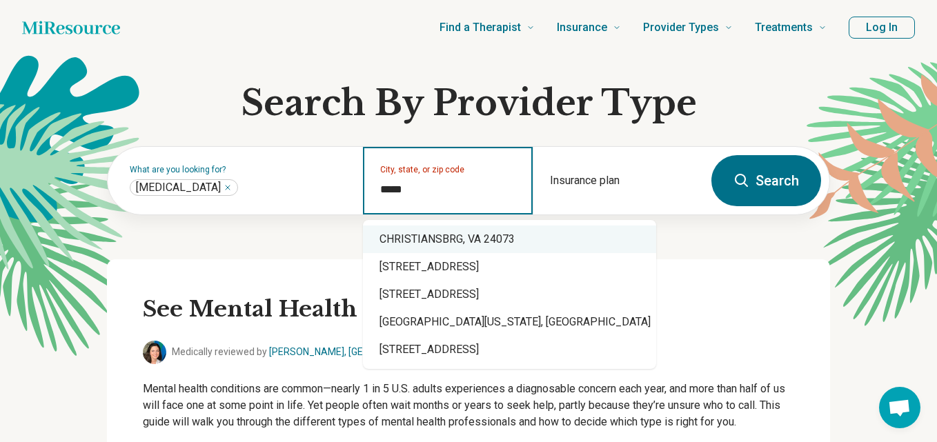
click at [438, 238] on div "CHRISTIANSBRG, VA 24073" at bounding box center [509, 240] width 293 height 28
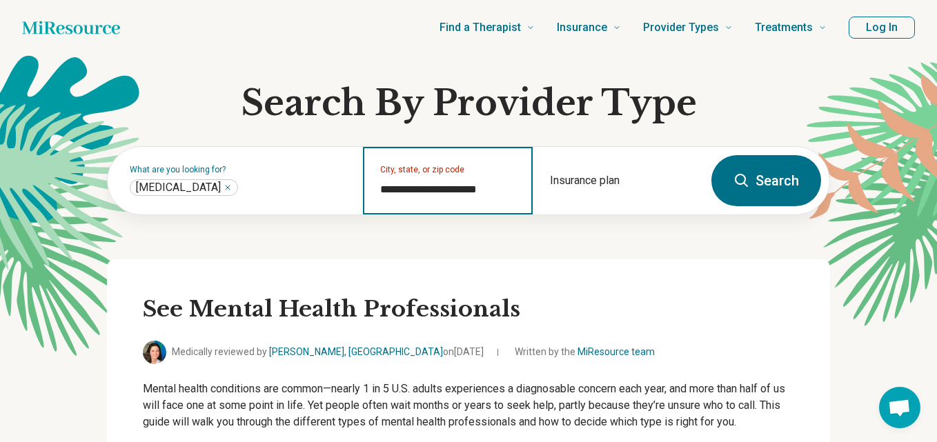
type input "**********"
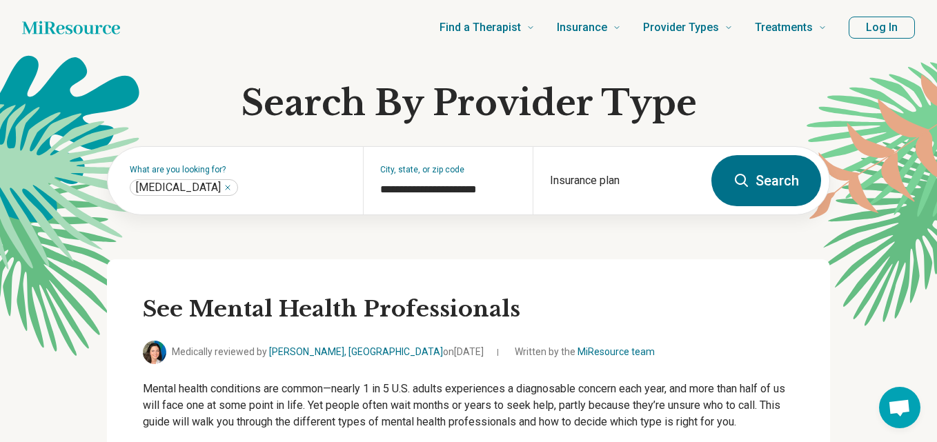
click at [753, 180] on button "Search" at bounding box center [766, 180] width 110 height 51
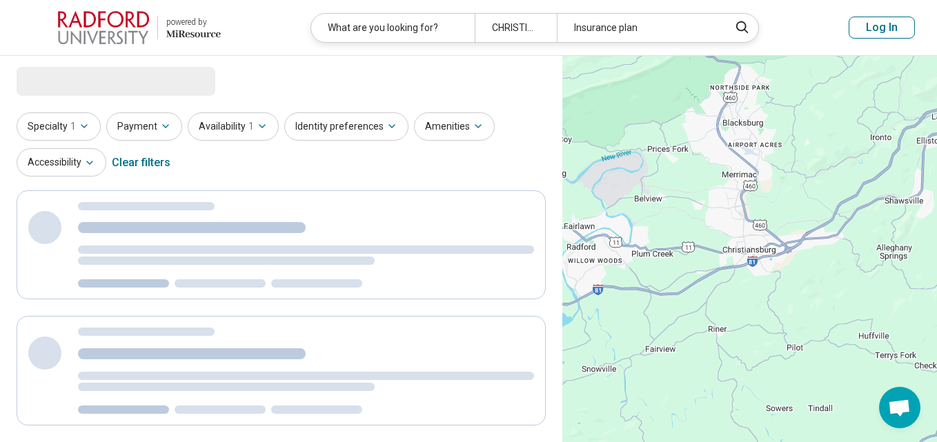
select select "***"
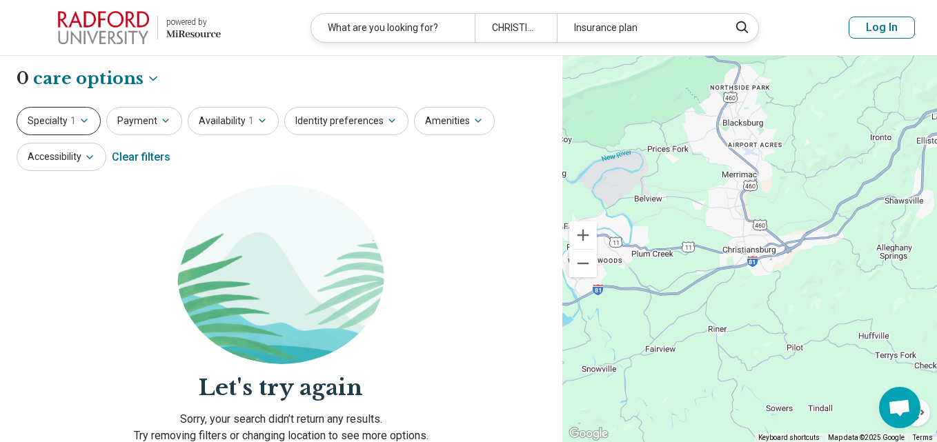
click at [79, 120] on icon "button" at bounding box center [84, 120] width 11 height 11
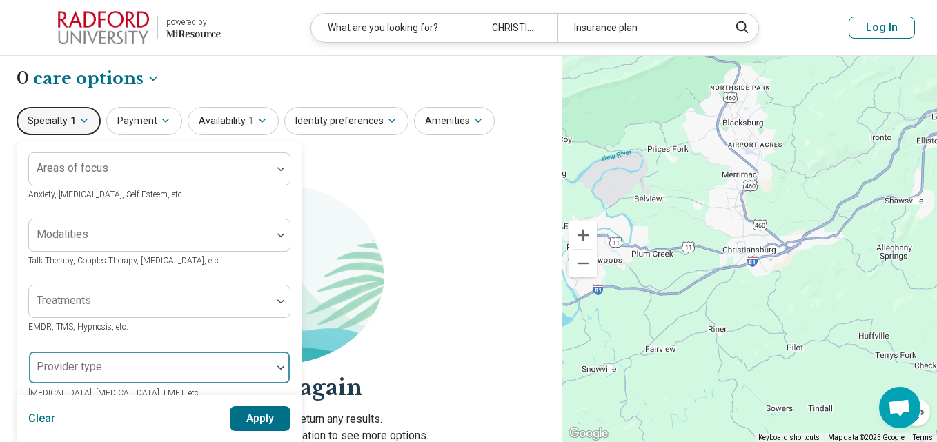
click at [281, 368] on img at bounding box center [280, 368] width 7 height 4
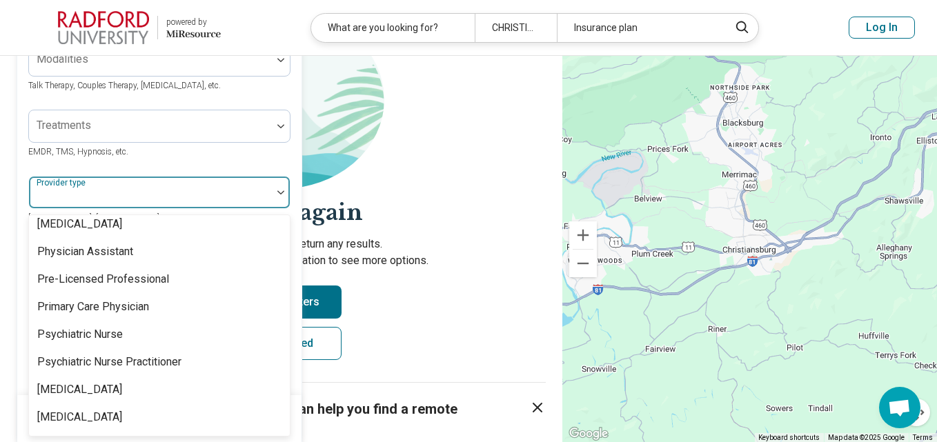
scroll to position [1804, 0]
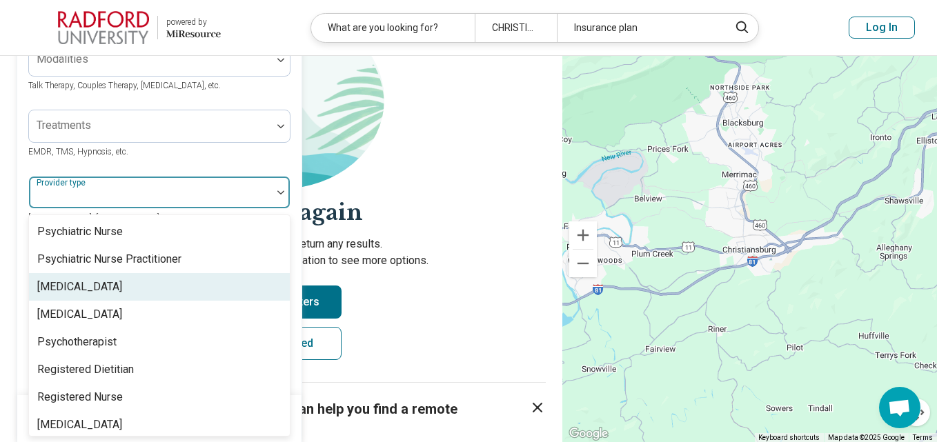
click at [84, 279] on div "[MEDICAL_DATA]" at bounding box center [79, 287] width 85 height 17
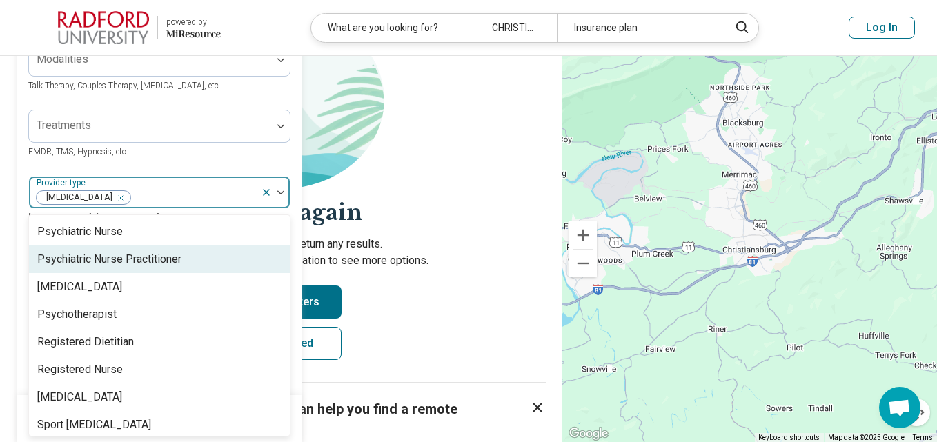
scroll to position [1777, 0]
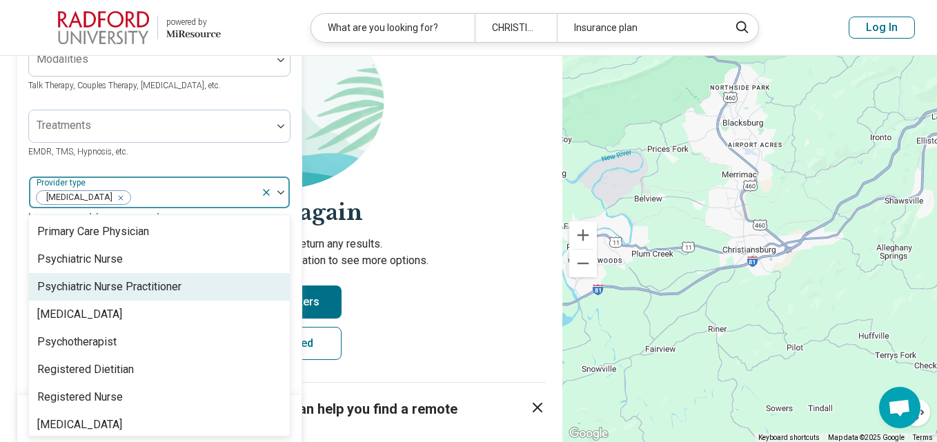
click at [112, 279] on div "Psychiatric Nurse Practitioner" at bounding box center [109, 287] width 144 height 17
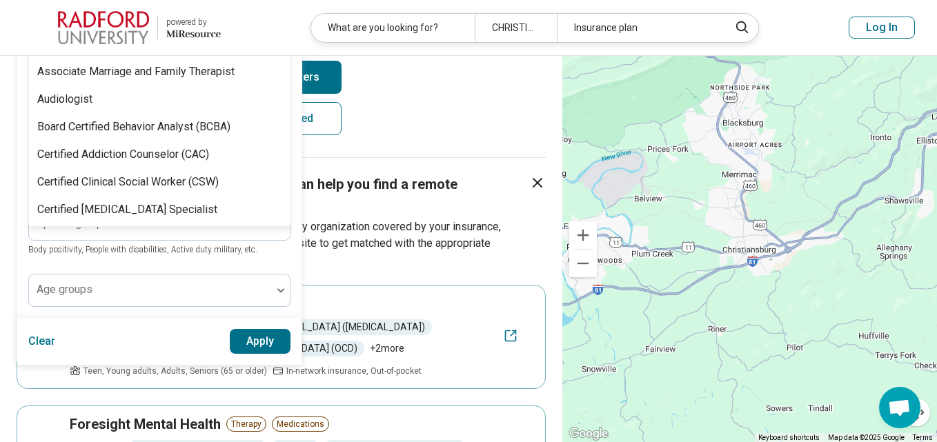
scroll to position [0, 0]
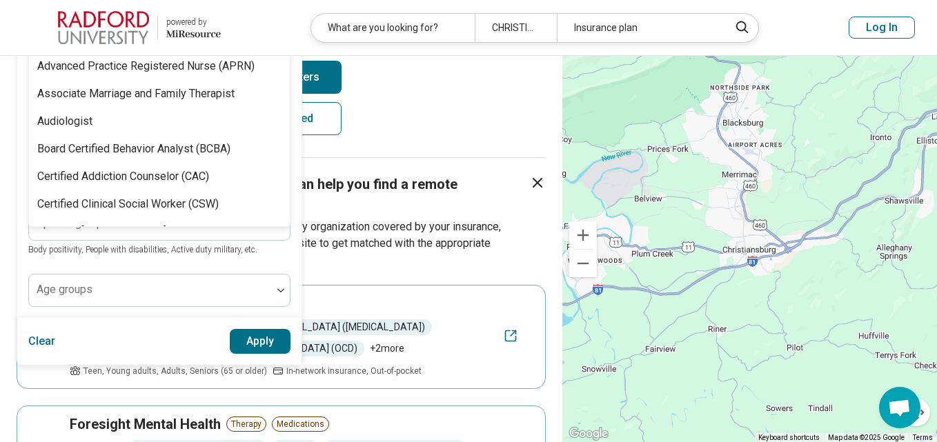
click at [251, 342] on button "Apply" at bounding box center [260, 341] width 61 height 25
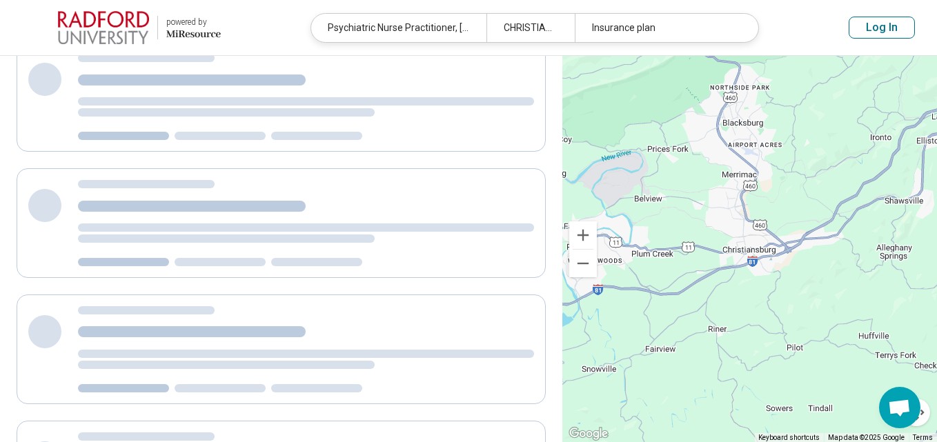
scroll to position [56, 0]
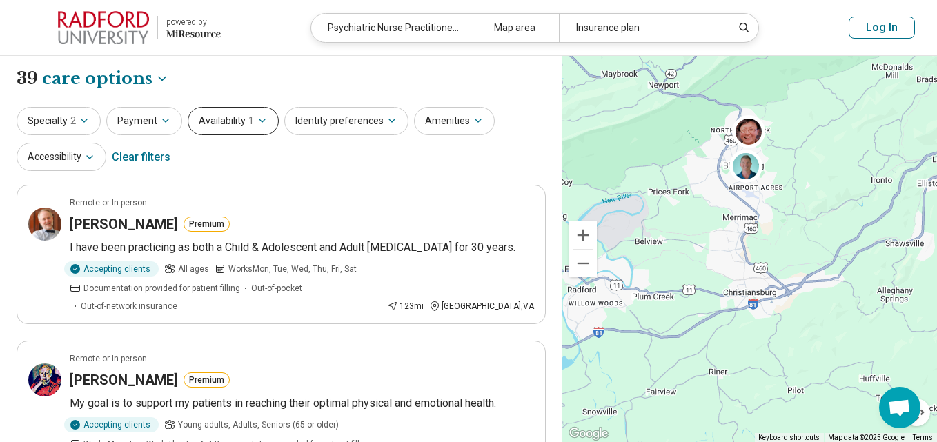
click at [257, 119] on icon "button" at bounding box center [262, 120] width 11 height 11
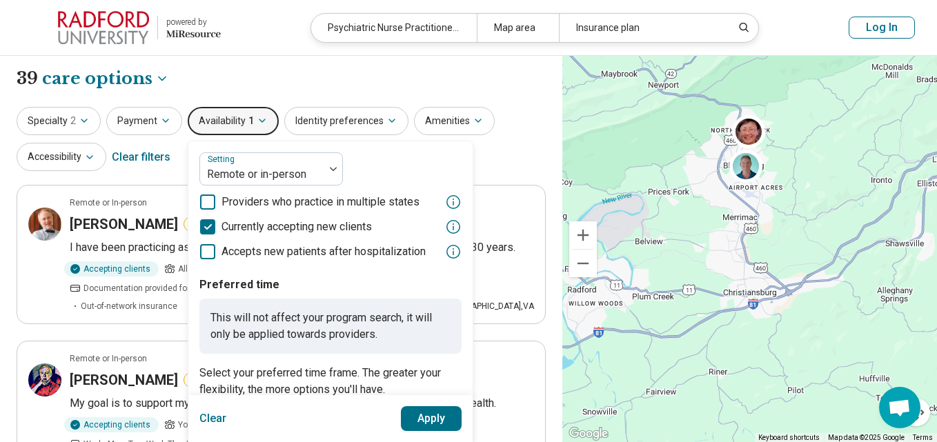
click at [286, 73] on div "**********" at bounding box center [281, 78] width 529 height 23
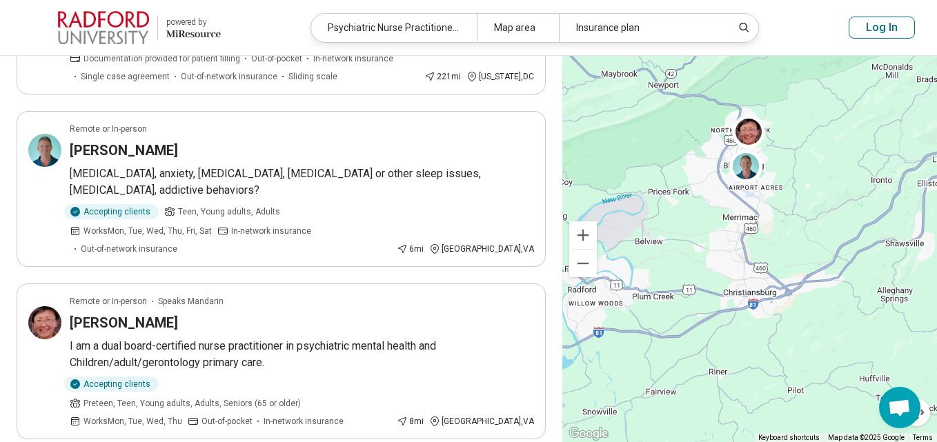
scroll to position [906, 0]
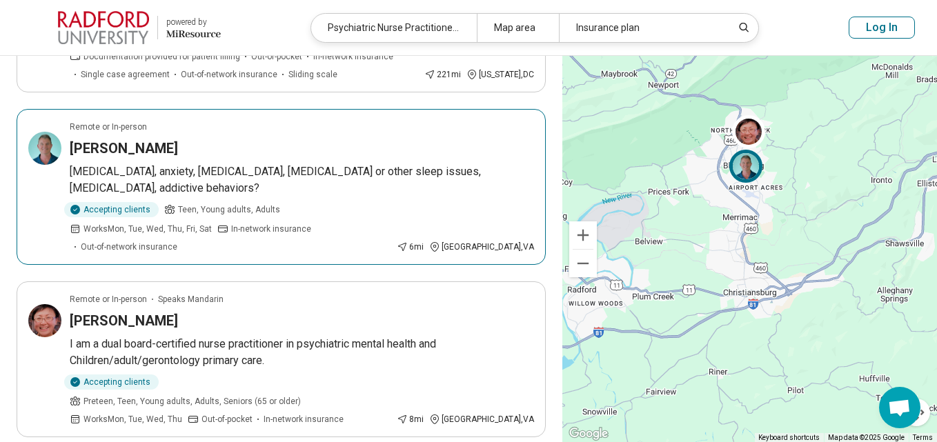
click at [177, 241] on span "Out-of-network insurance" at bounding box center [129, 247] width 97 height 12
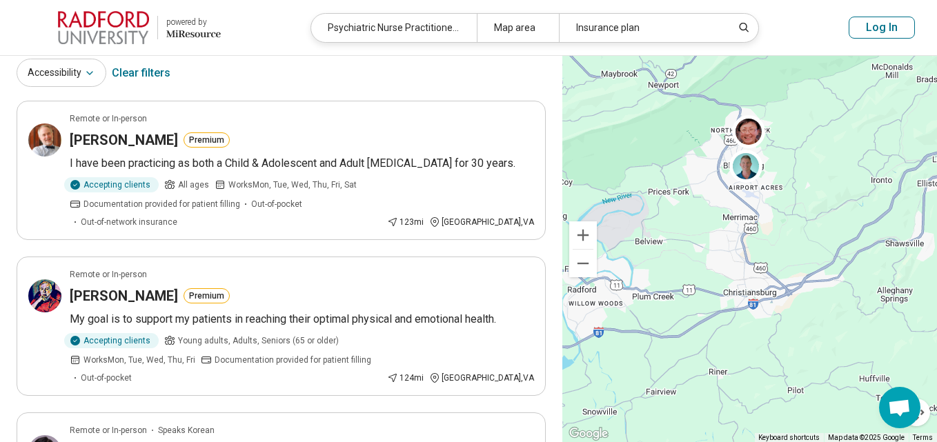
scroll to position [0, 0]
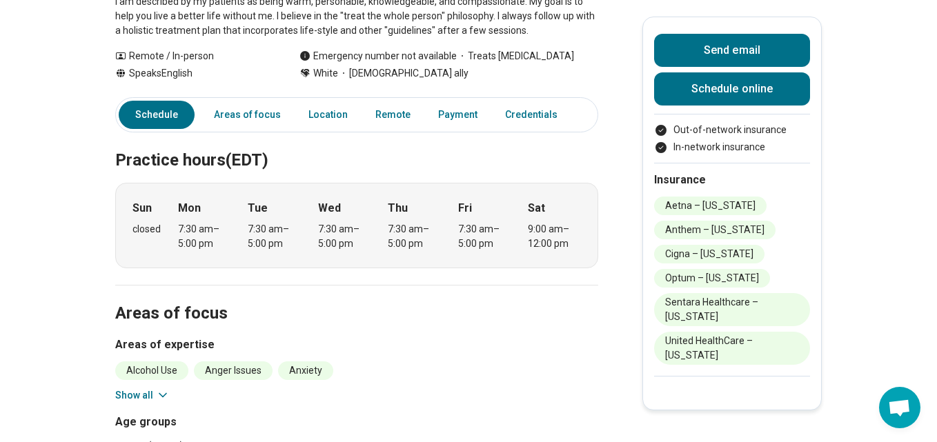
scroll to position [372, 0]
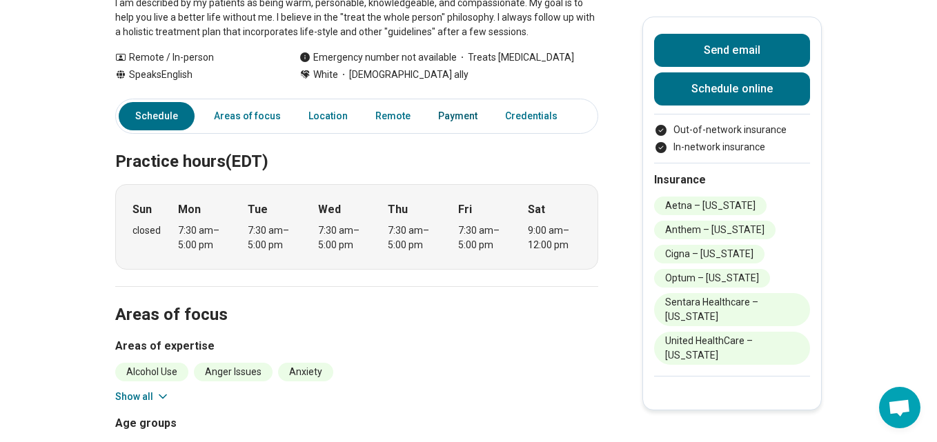
click at [447, 102] on link "Payment" at bounding box center [458, 116] width 56 height 28
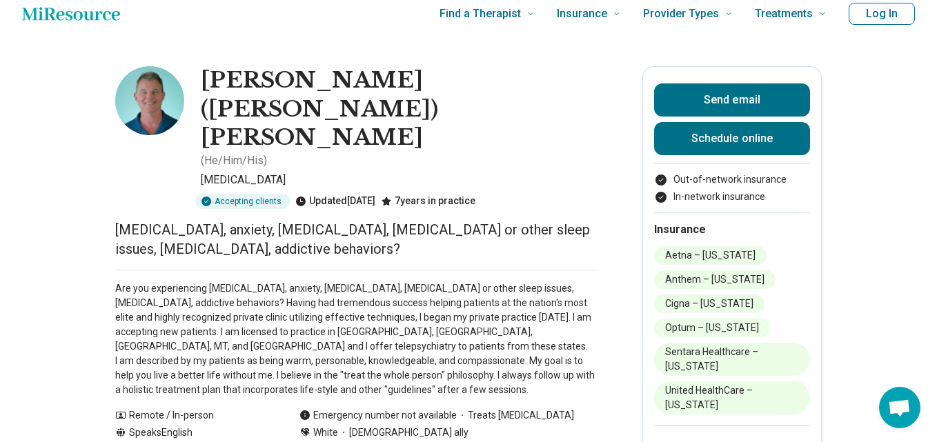
scroll to position [12, 0]
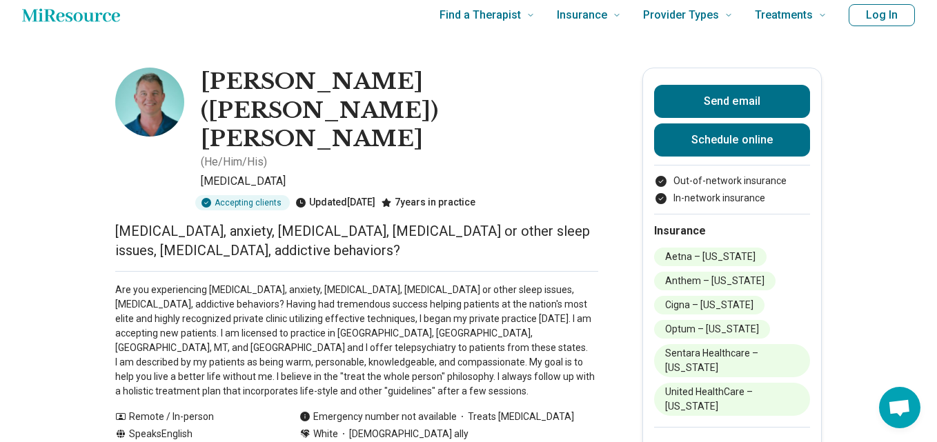
click at [73, 18] on icon "Home page" at bounding box center [71, 15] width 98 height 28
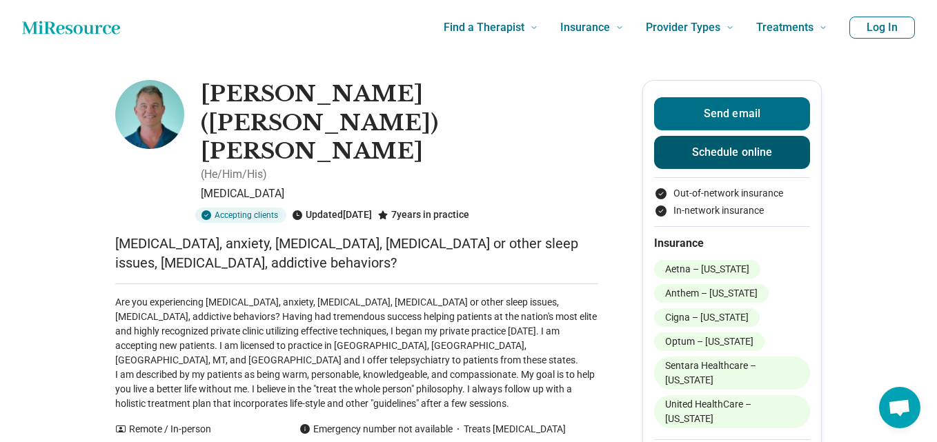
click at [725, 151] on link "Schedule online" at bounding box center [732, 152] width 156 height 33
click at [487, 31] on span "Find a Therapist" at bounding box center [484, 27] width 81 height 19
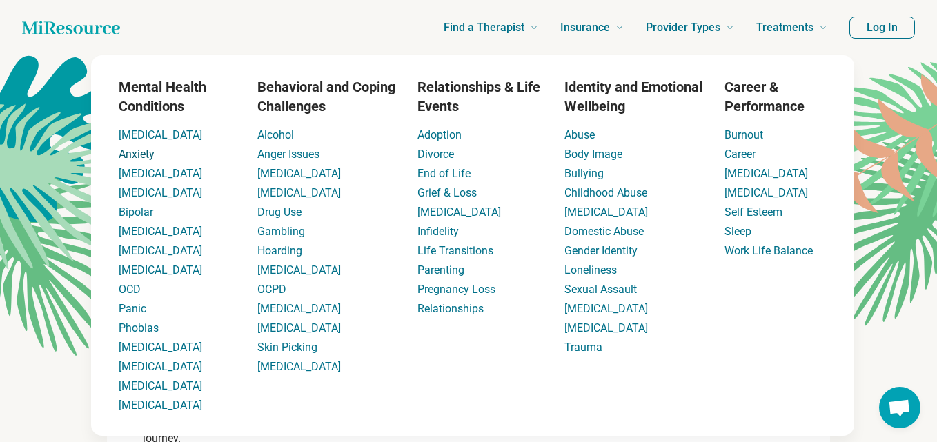
click at [140, 155] on link "Anxiety" at bounding box center [137, 154] width 36 height 13
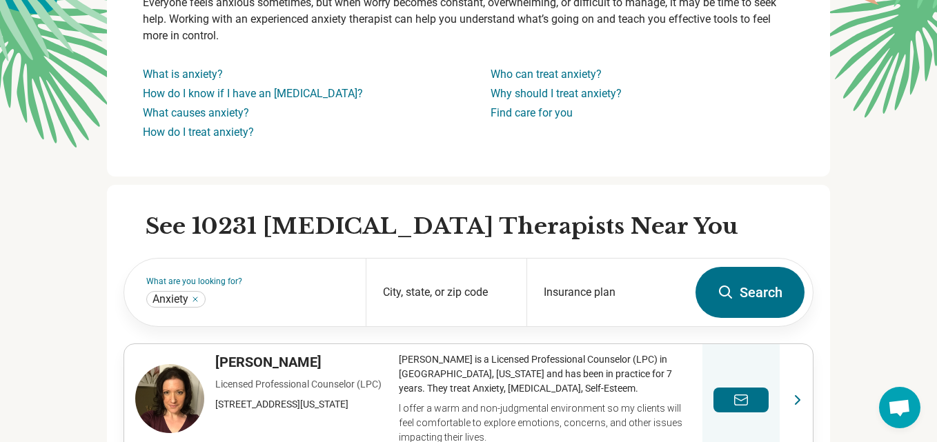
scroll to position [214, 0]
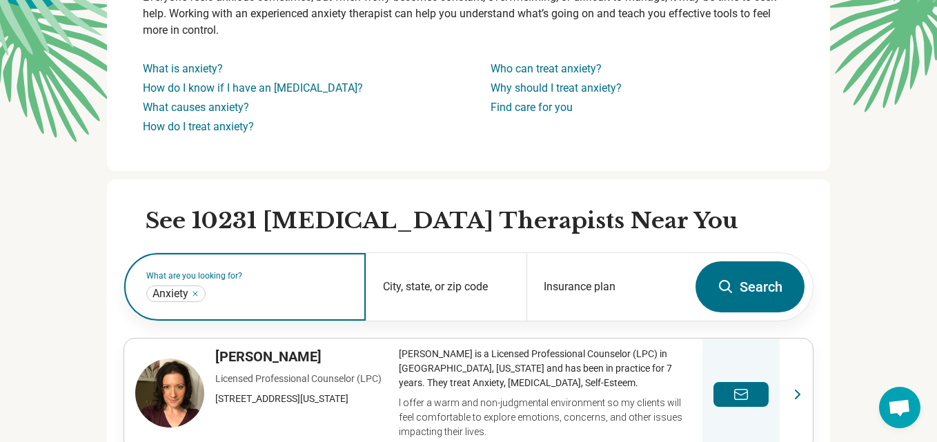
click at [293, 286] on input "text" at bounding box center [278, 294] width 141 height 17
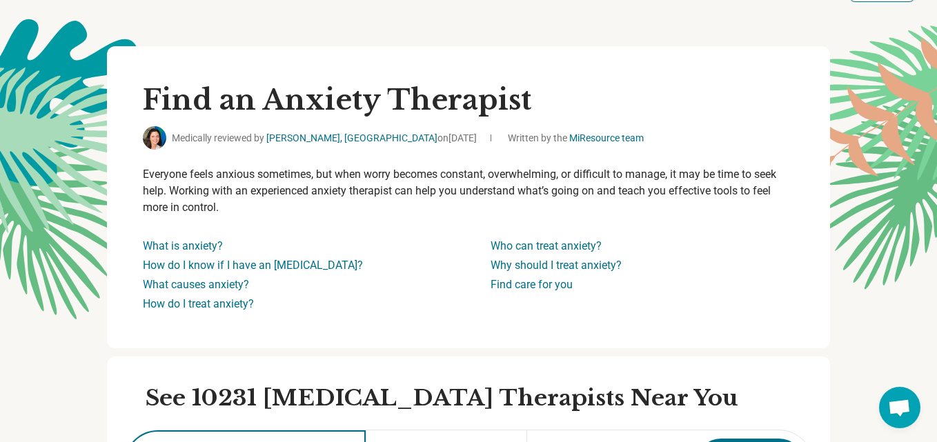
scroll to position [0, 0]
